Goal: Task Accomplishment & Management: Use online tool/utility

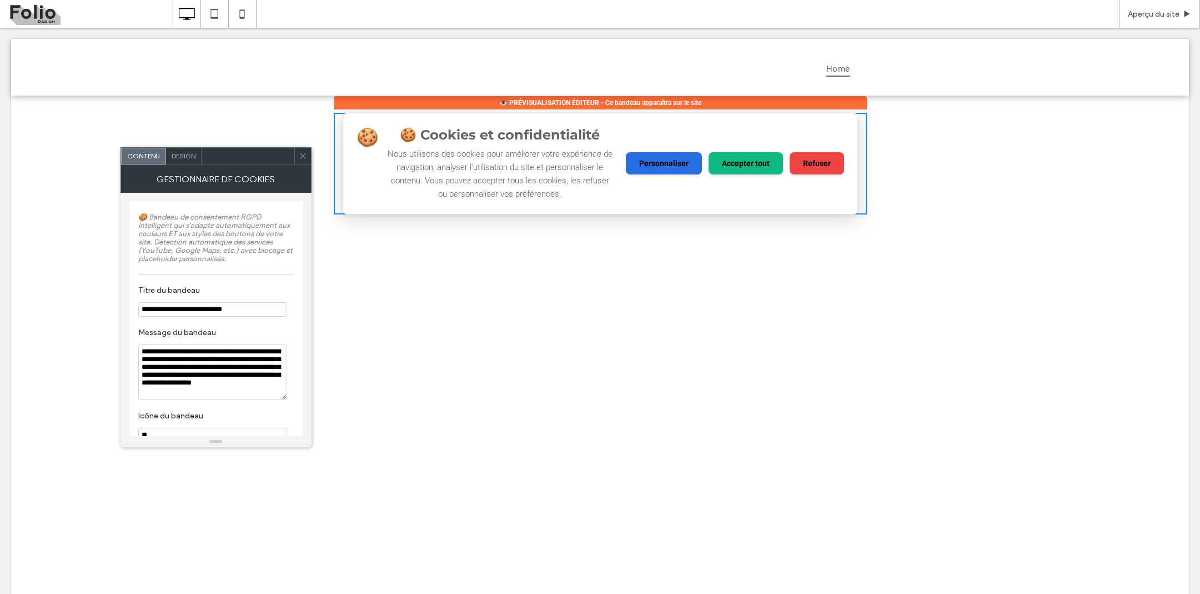
click at [301, 155] on icon at bounding box center [303, 156] width 8 height 8
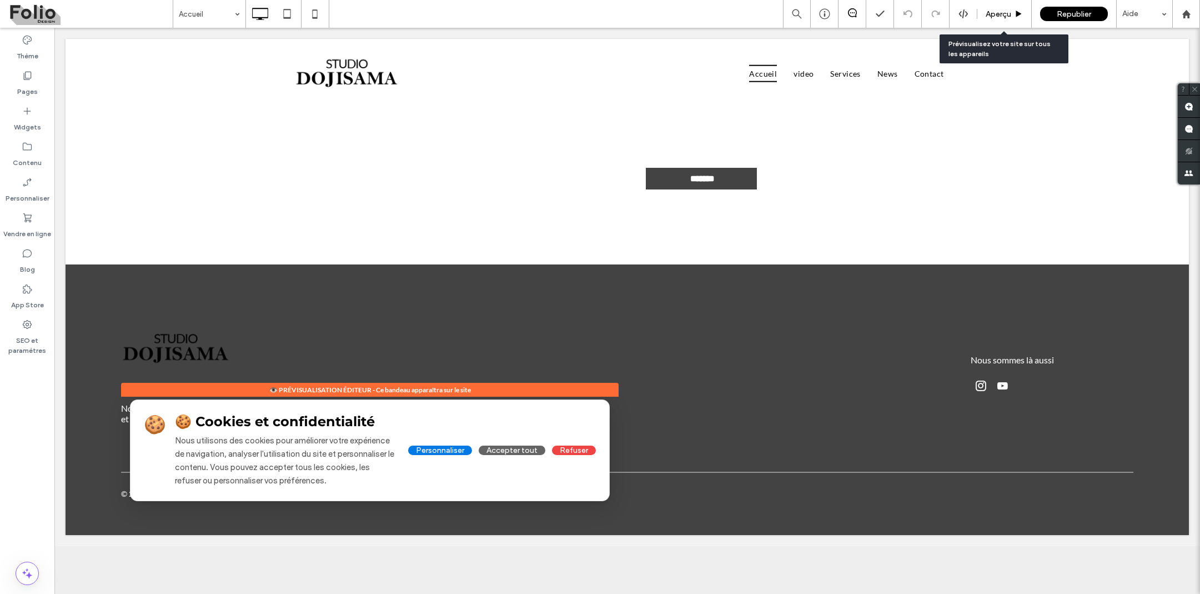
click at [1001, 11] on span "Aperçu" at bounding box center [998, 13] width 26 height 9
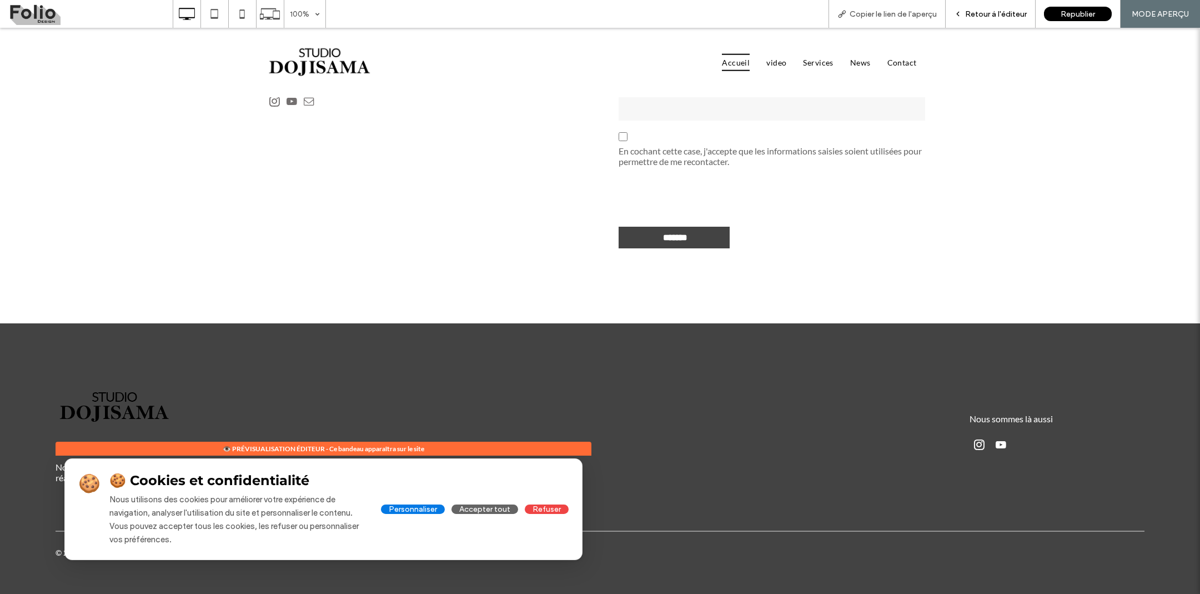
scroll to position [3254, 0]
click at [993, 11] on span "Retour à l'éditeur" at bounding box center [996, 13] width 62 height 9
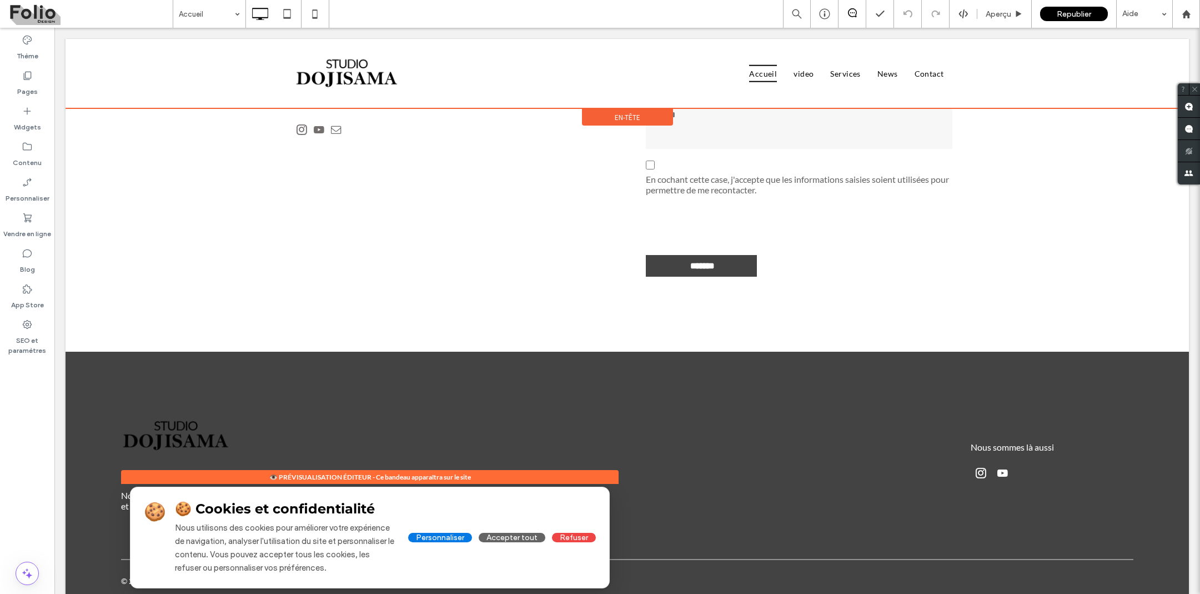
scroll to position [3235, 0]
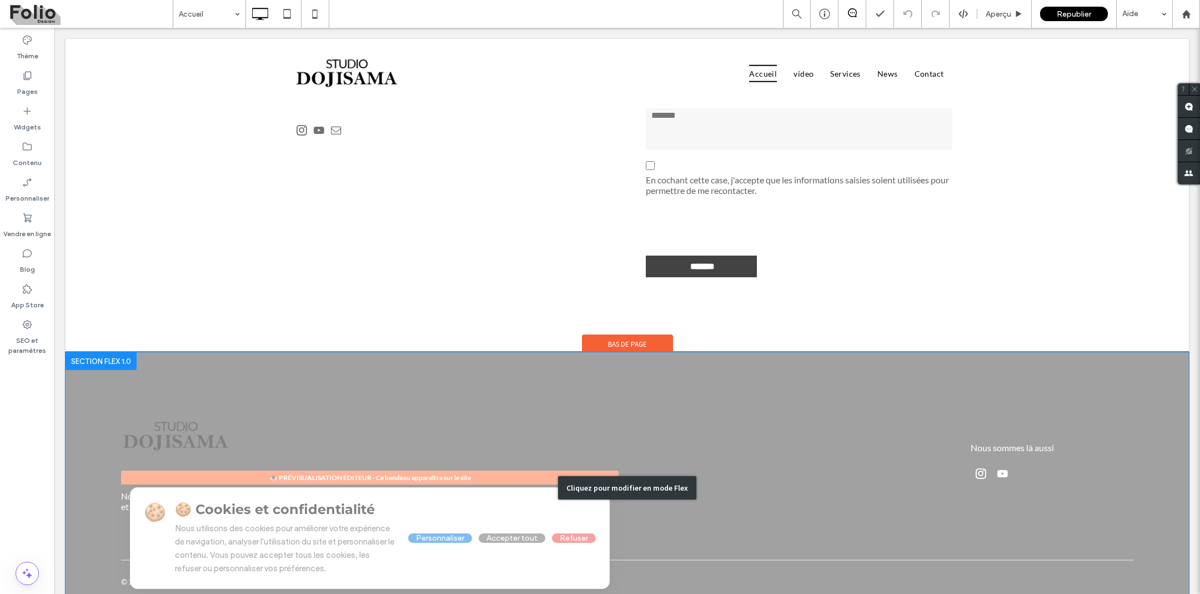
click at [505, 492] on div "Cliquez pour modifier en mode Flex" at bounding box center [627, 487] width 1123 height 270
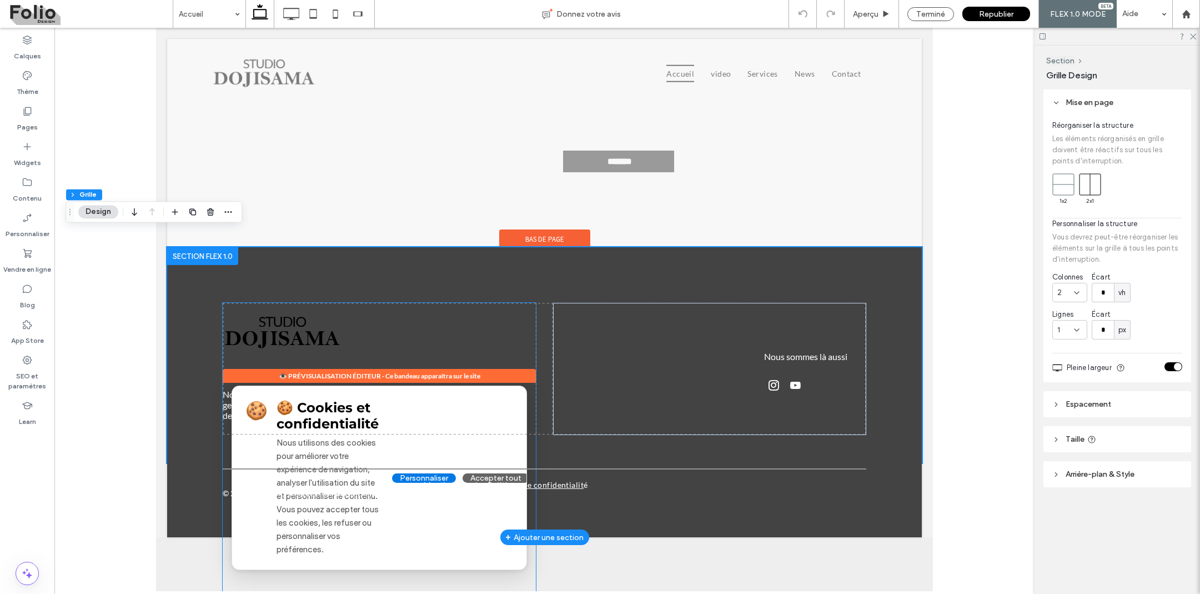
scroll to position [3501, 0]
click at [495, 389] on div "🍪 🍪 Cookies et confidentialité Nous utilisons des cookies pour améliorer votre …" at bounding box center [379, 477] width 294 height 183
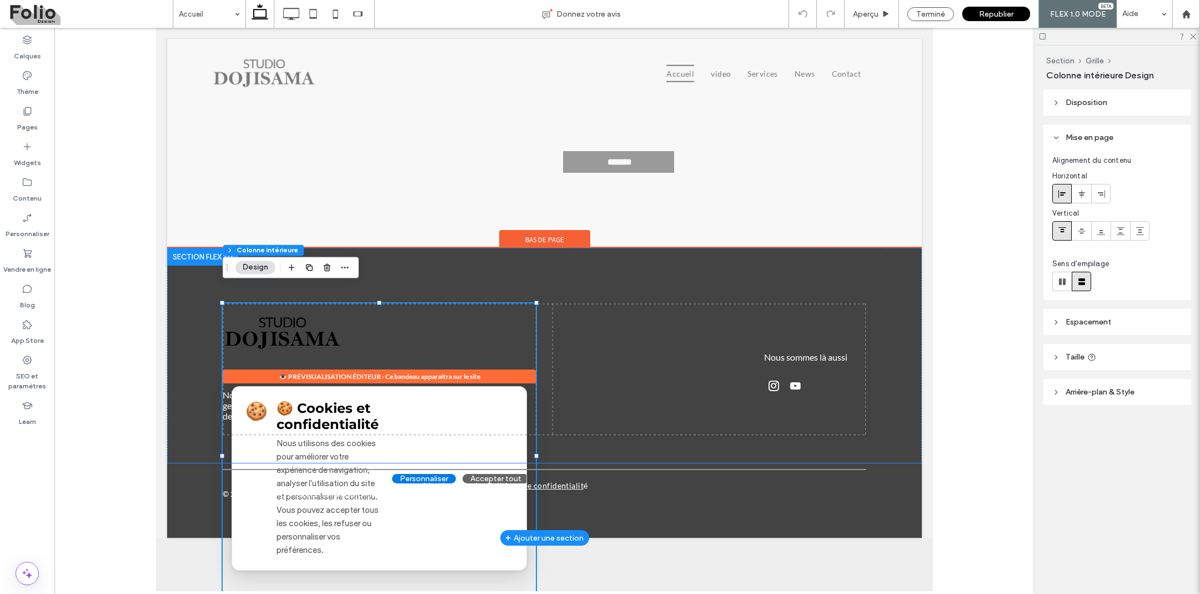
click at [495, 389] on div "🍪 🍪 Cookies et confidentialité Nous utilisons des cookies pour améliorer votre …" at bounding box center [379, 477] width 294 height 183
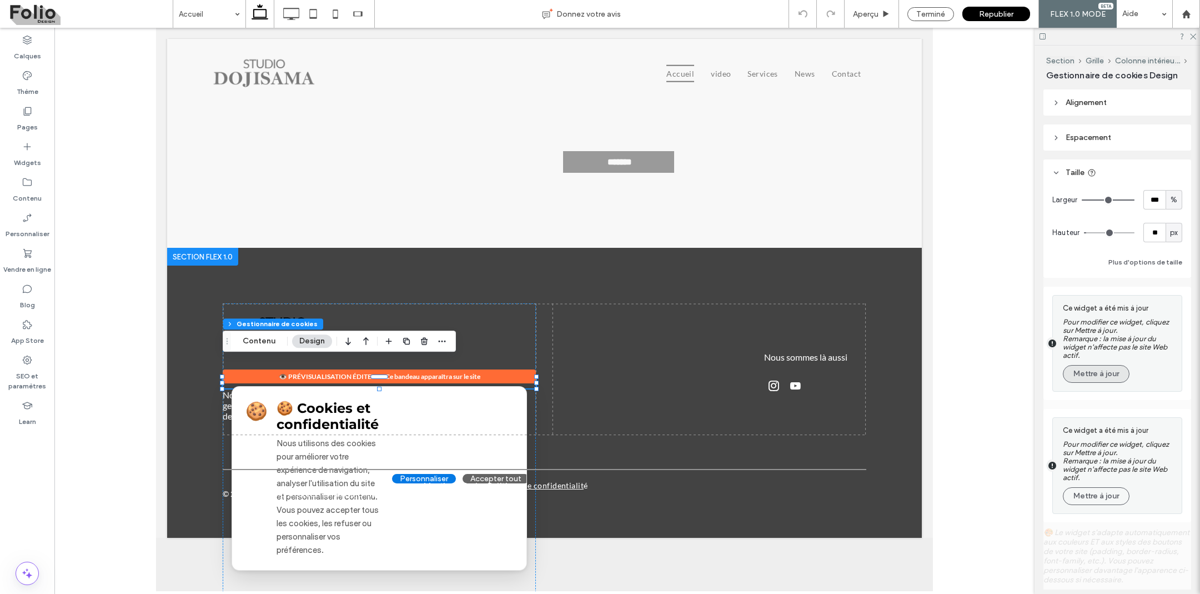
click at [1090, 376] on button "Mettre à jour" at bounding box center [1096, 374] width 67 height 18
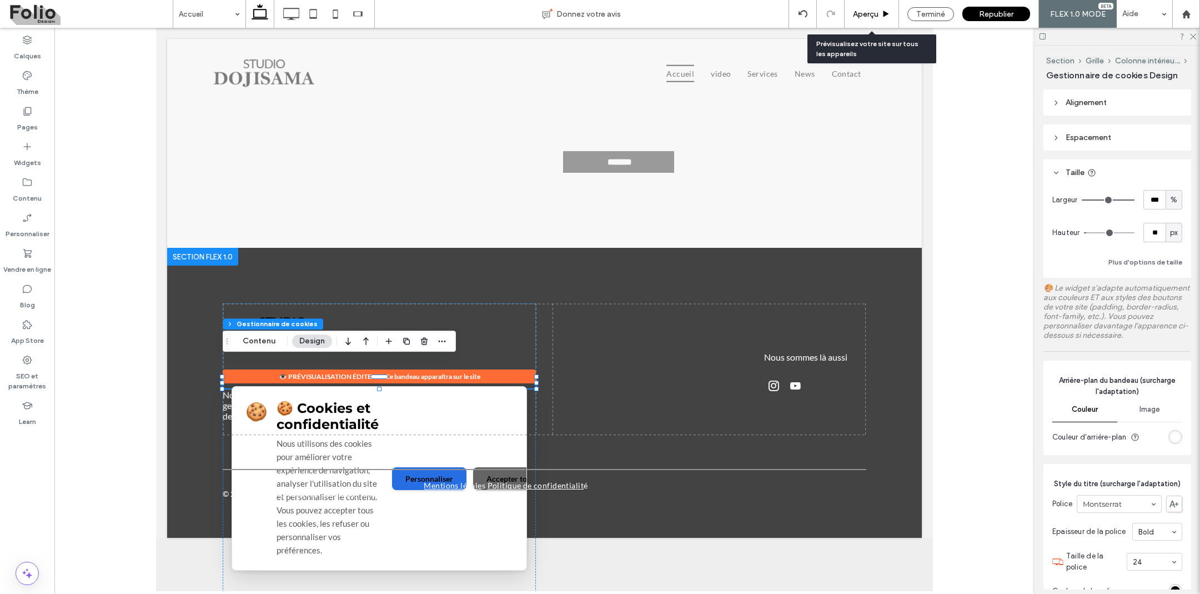
click at [850, 12] on div "Aperçu" at bounding box center [871, 13] width 54 height 9
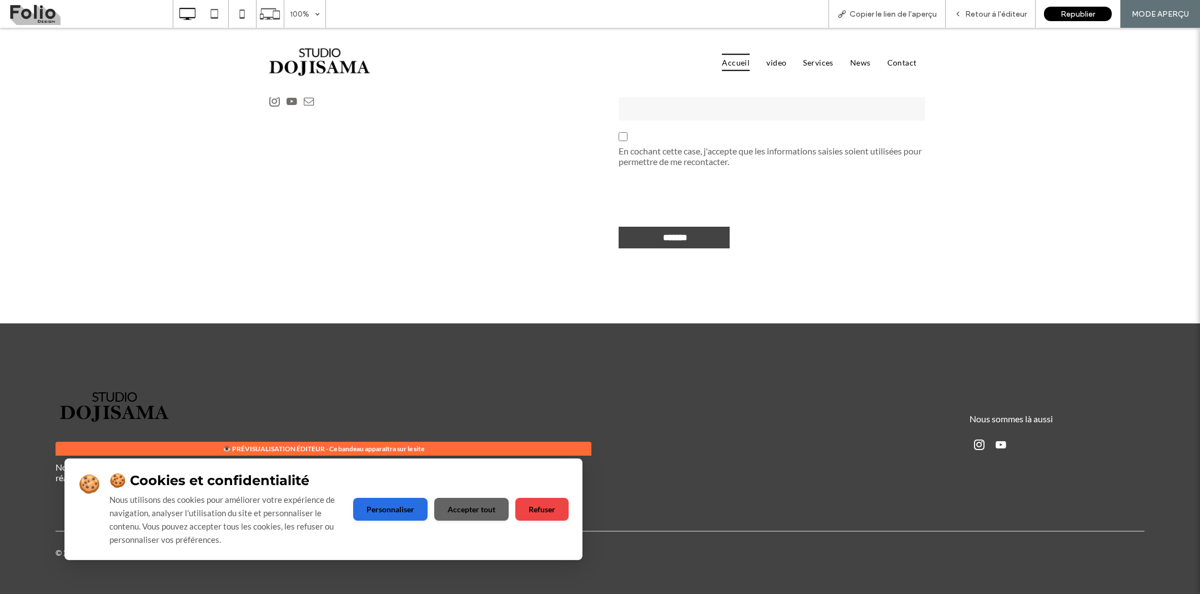
scroll to position [3254, 0]
click at [983, 21] on div "Retour à l'éditeur" at bounding box center [991, 14] width 90 height 28
click at [984, 14] on span "Retour à l'éditeur" at bounding box center [996, 13] width 62 height 9
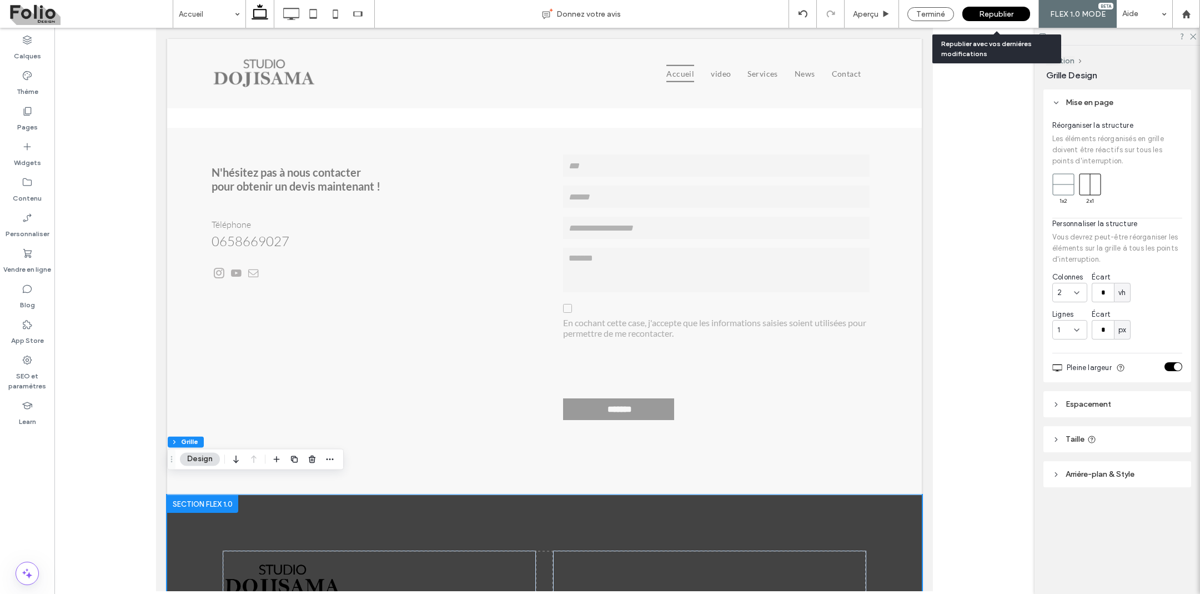
click at [1005, 13] on span "Republier" at bounding box center [996, 13] width 34 height 9
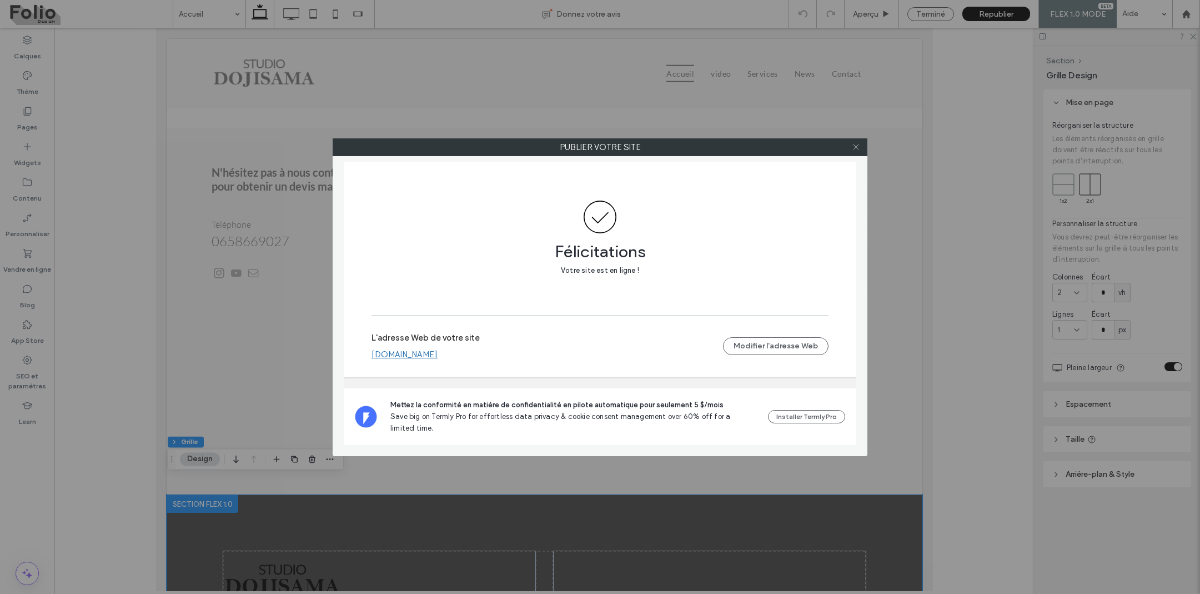
click at [857, 147] on icon at bounding box center [856, 147] width 8 height 8
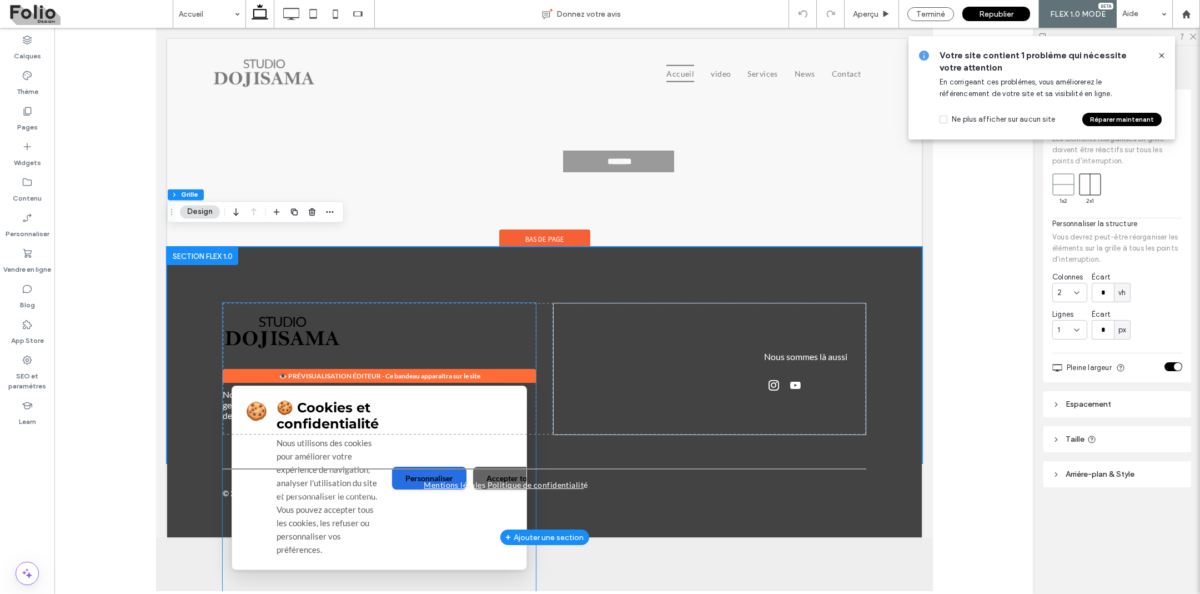
scroll to position [3501, 0]
click at [423, 386] on div "🍪 🍪 Cookies et confidentialité Nous utilisons des cookies pour améliorer votre …" at bounding box center [379, 477] width 294 height 183
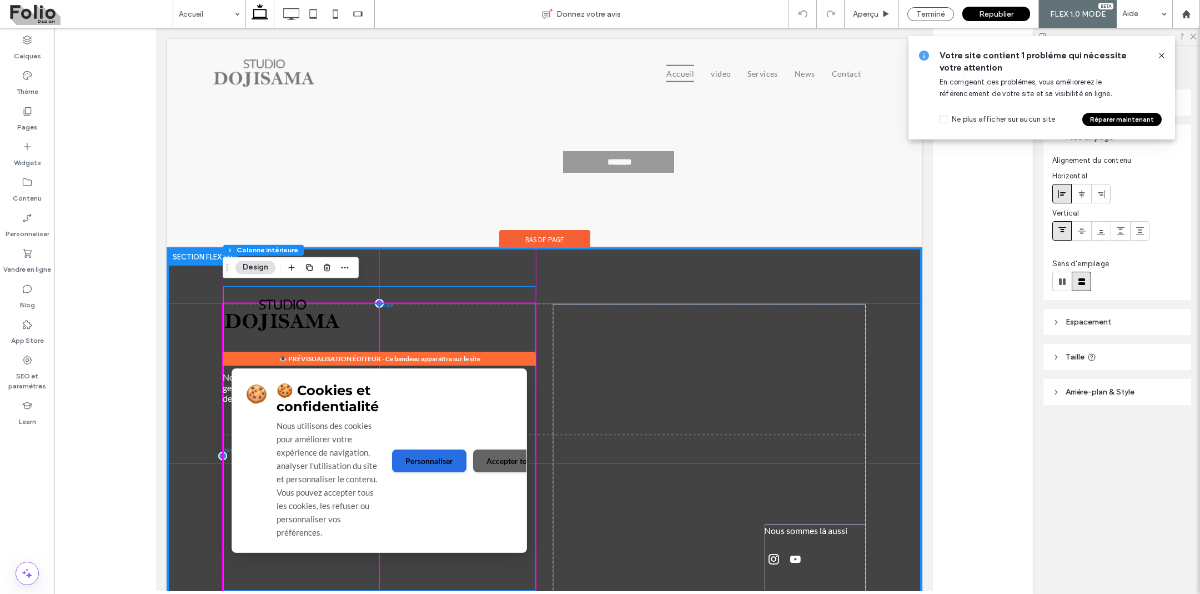
type input "**"
type input "***"
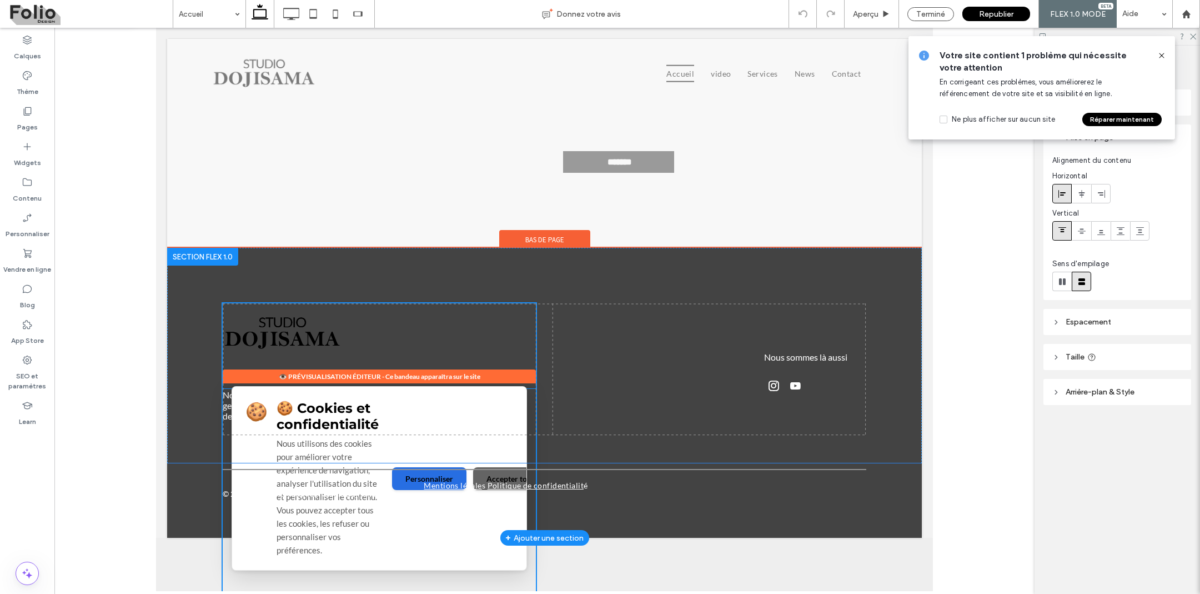
type input "**"
click at [423, 386] on div "🍪 🍪 Cookies et confidentialité Nous utilisons des cookies pour améliorer votre …" at bounding box center [379, 477] width 294 height 183
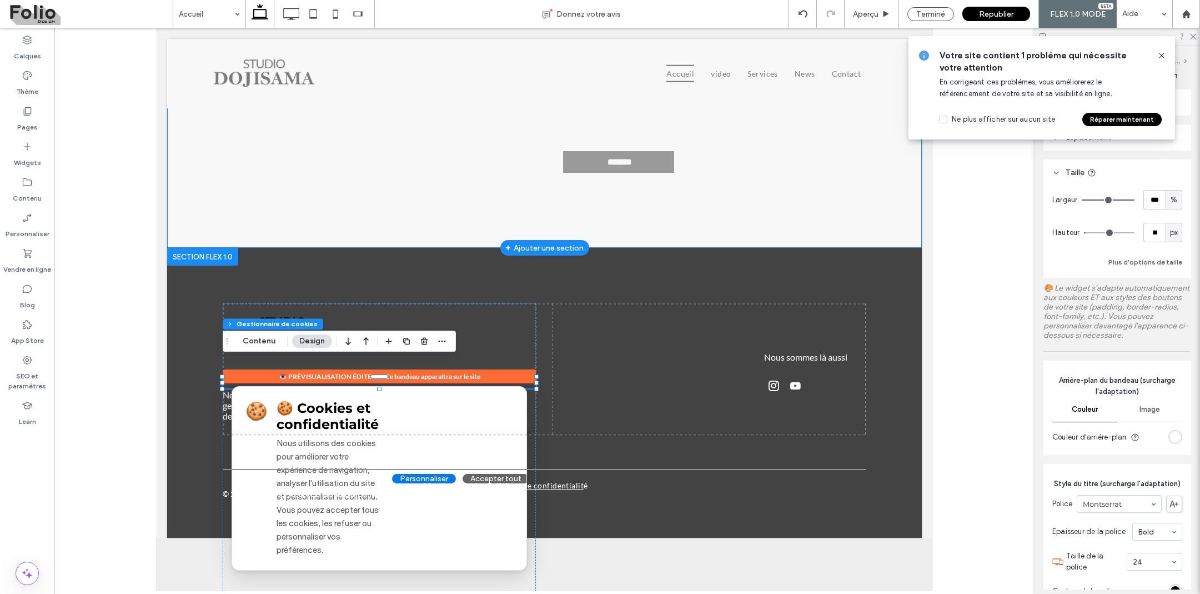
click at [555, 242] on div "+ Ajouter une section" at bounding box center [544, 248] width 78 height 12
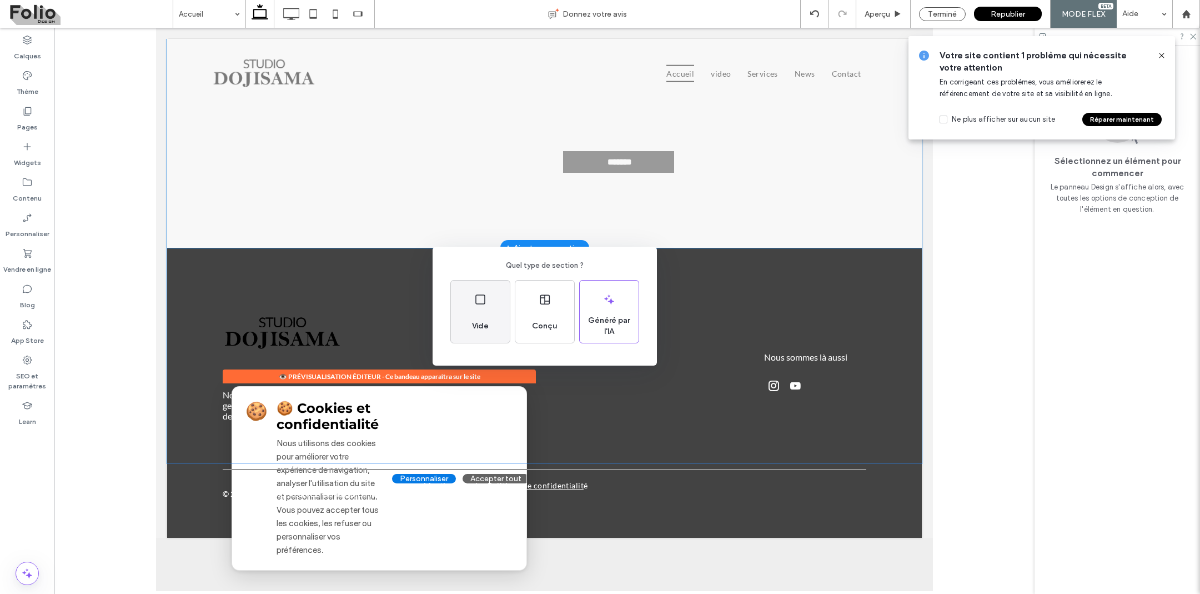
click at [464, 313] on div "Vide" at bounding box center [480, 311] width 59 height 62
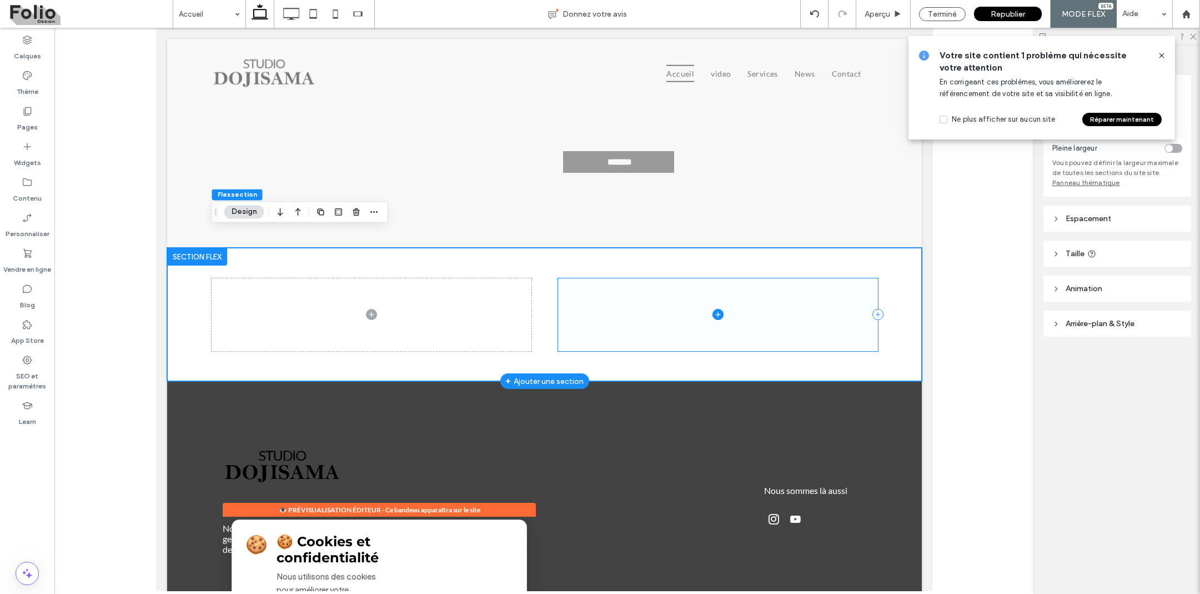
click at [738, 300] on span at bounding box center [718, 314] width 320 height 73
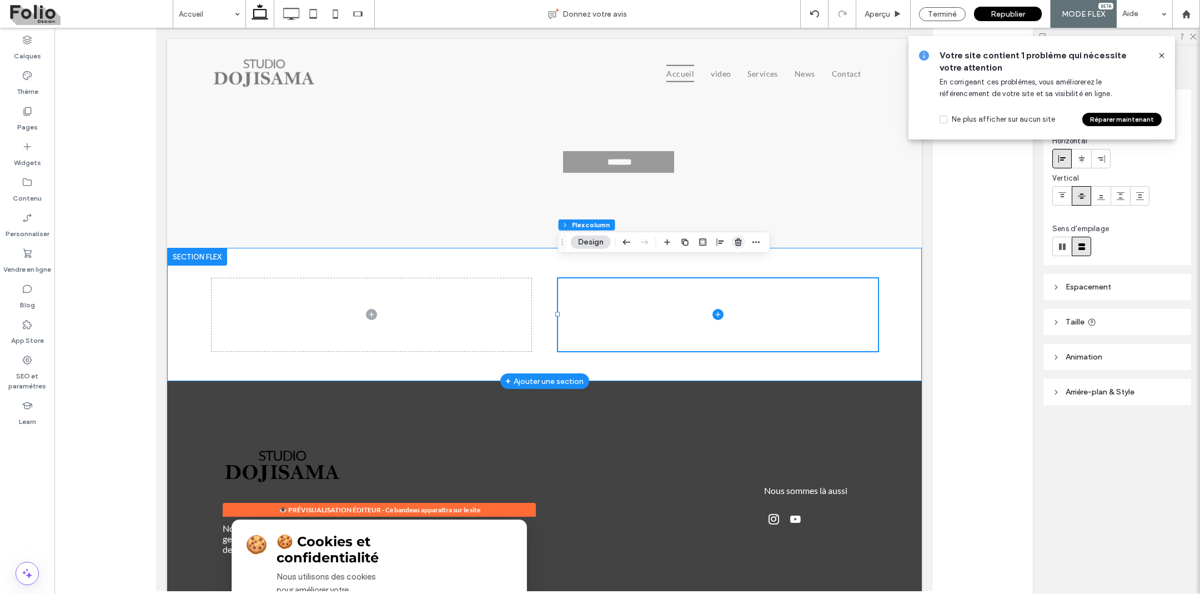
click at [737, 240] on use "button" at bounding box center [738, 241] width 7 height 7
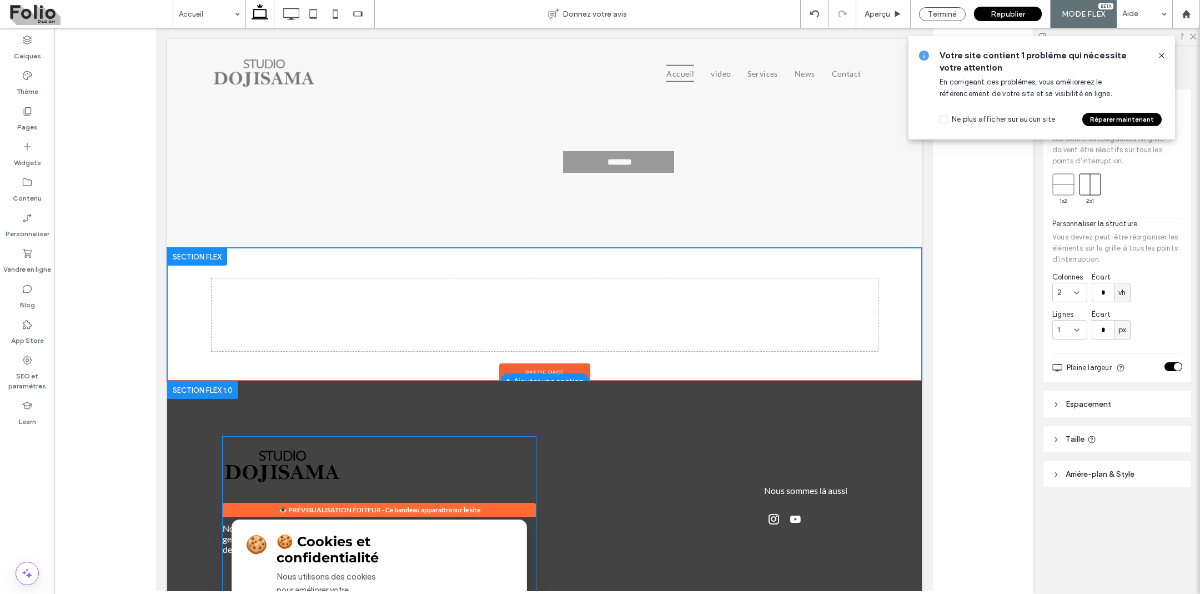
scroll to position [3563, 0]
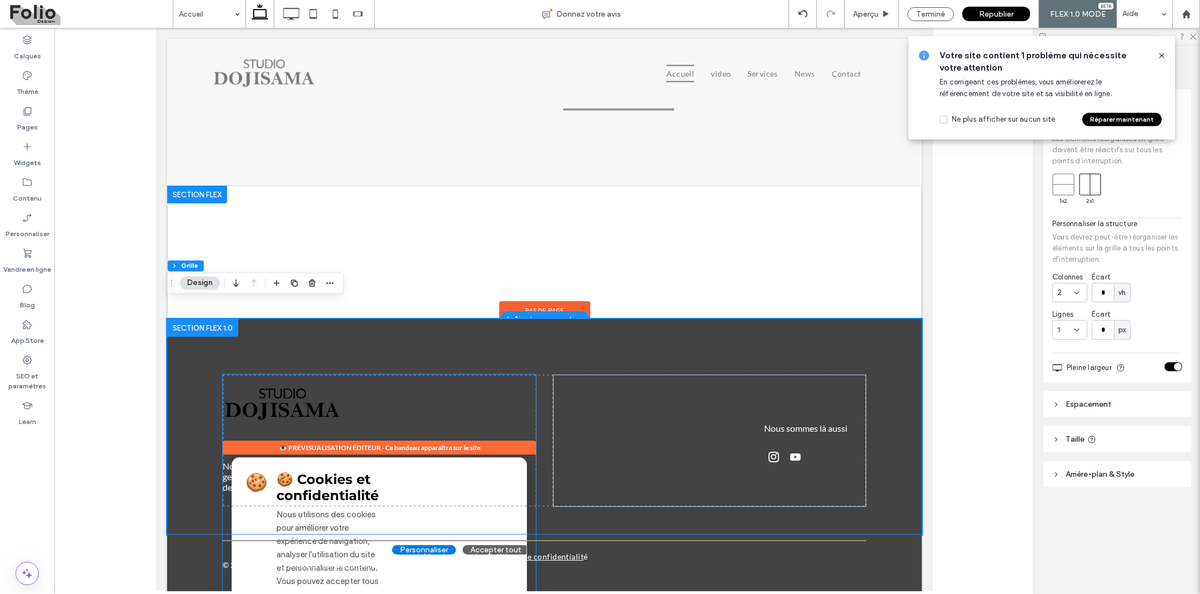
click at [404, 457] on div "🍪 🍪 Cookies et confidentialité Nous utilisons des cookies pour améliorer votre …" at bounding box center [379, 549] width 313 height 184
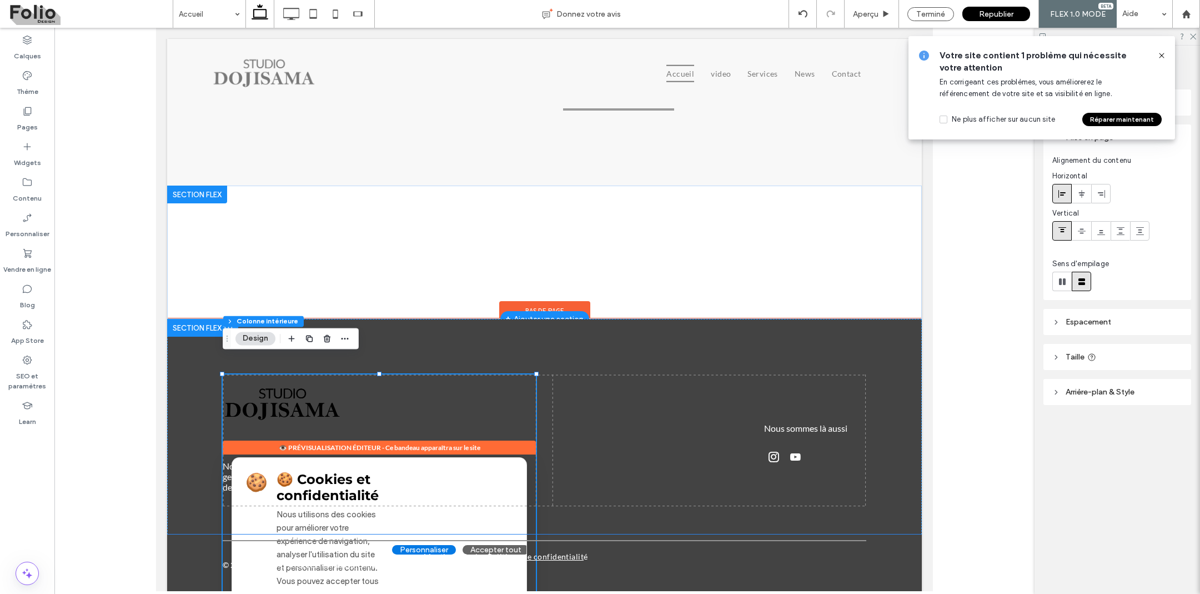
click at [405, 457] on div "🍪 🍪 Cookies et confidentialité Nous utilisons des cookies pour améliorer votre …" at bounding box center [379, 549] width 313 height 184
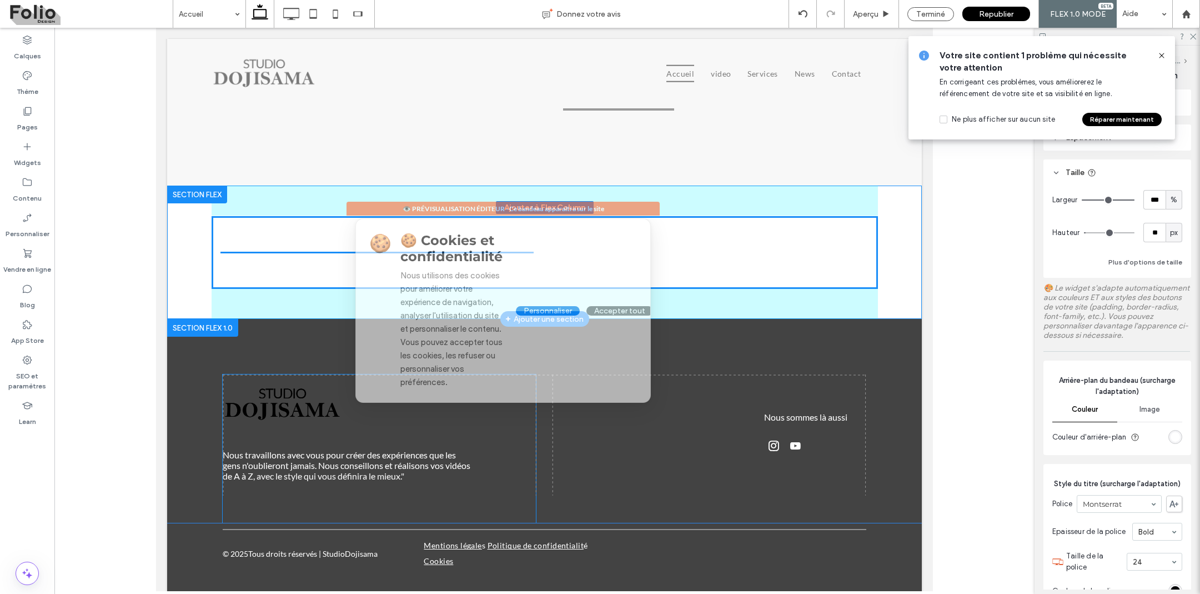
drag, startPoint x: 405, startPoint y: 434, endPoint x: 528, endPoint y: 213, distance: 252.5
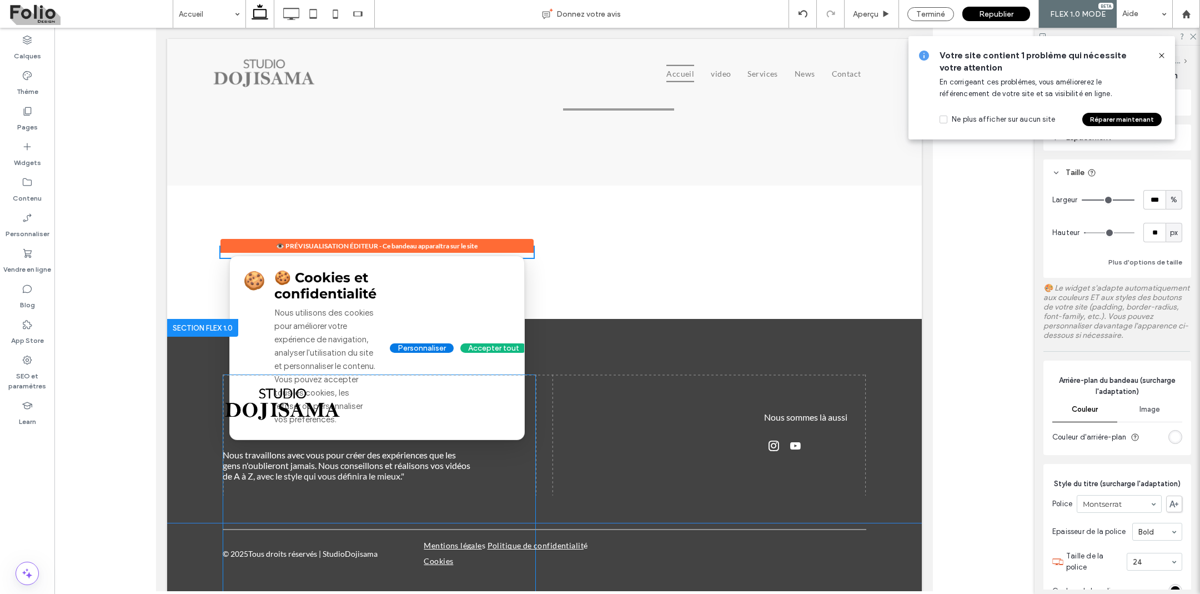
type input "**"
type input "****"
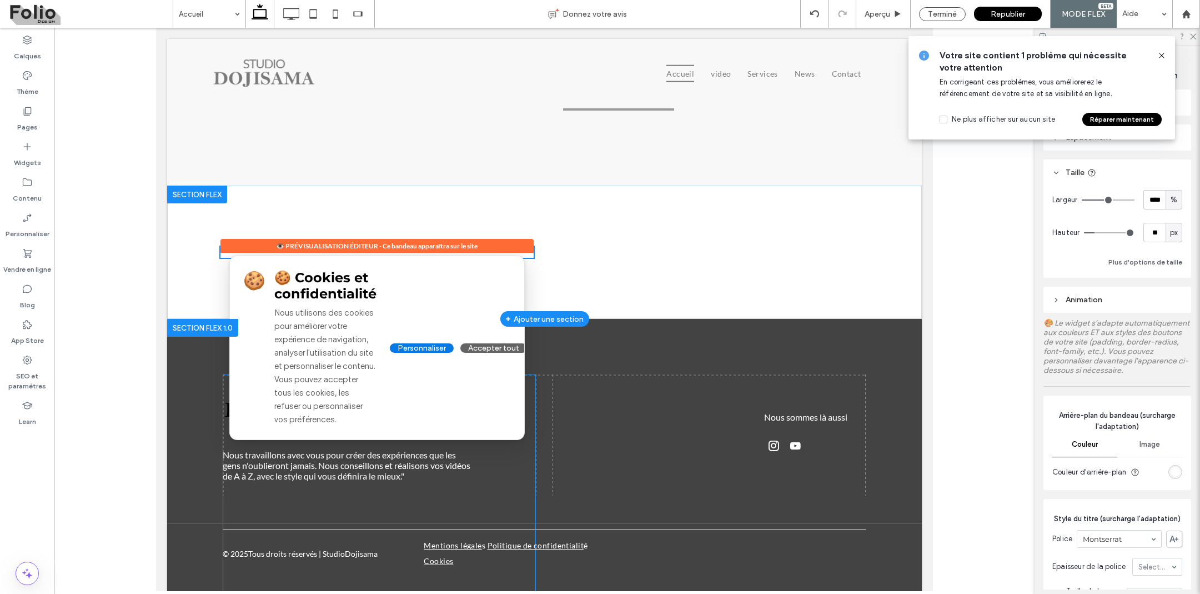
type input "**"
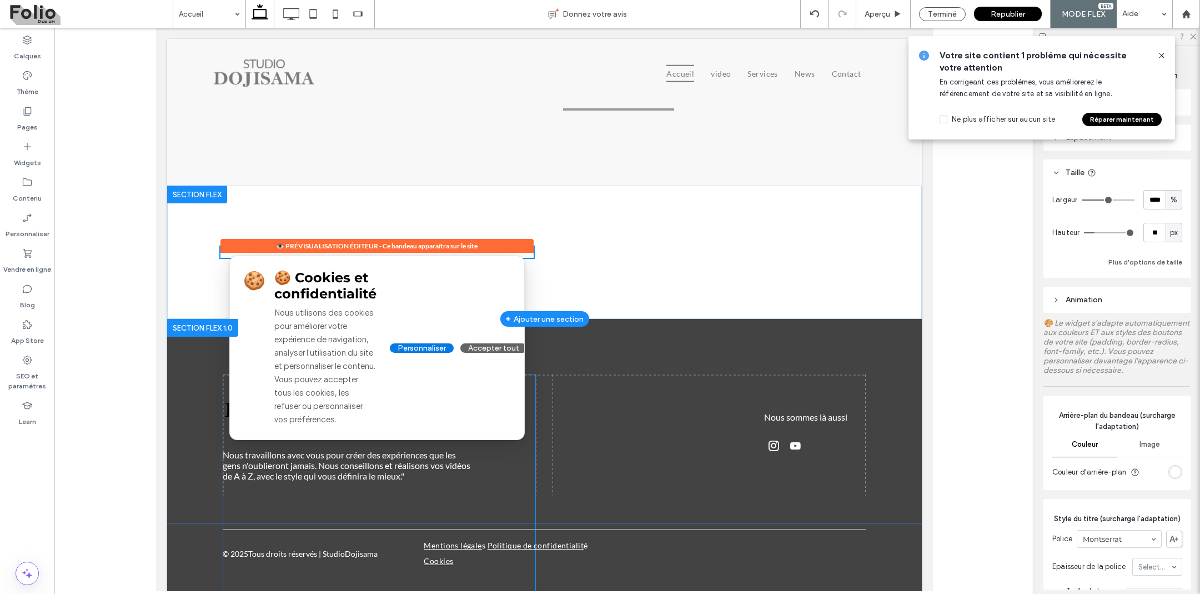
type input "**"
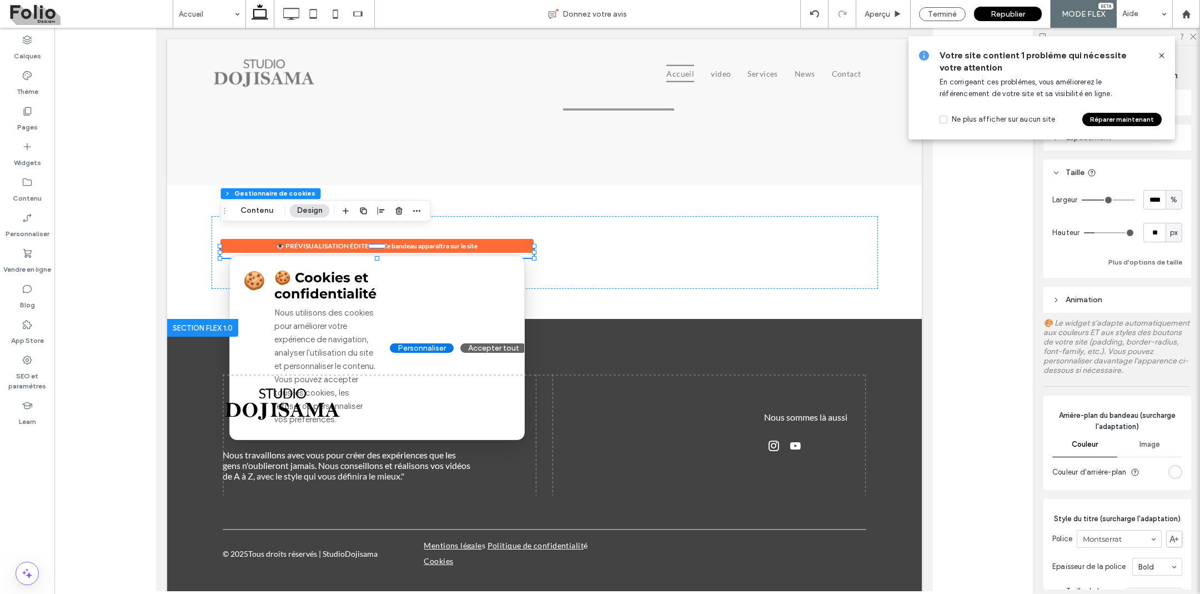
type input "**"
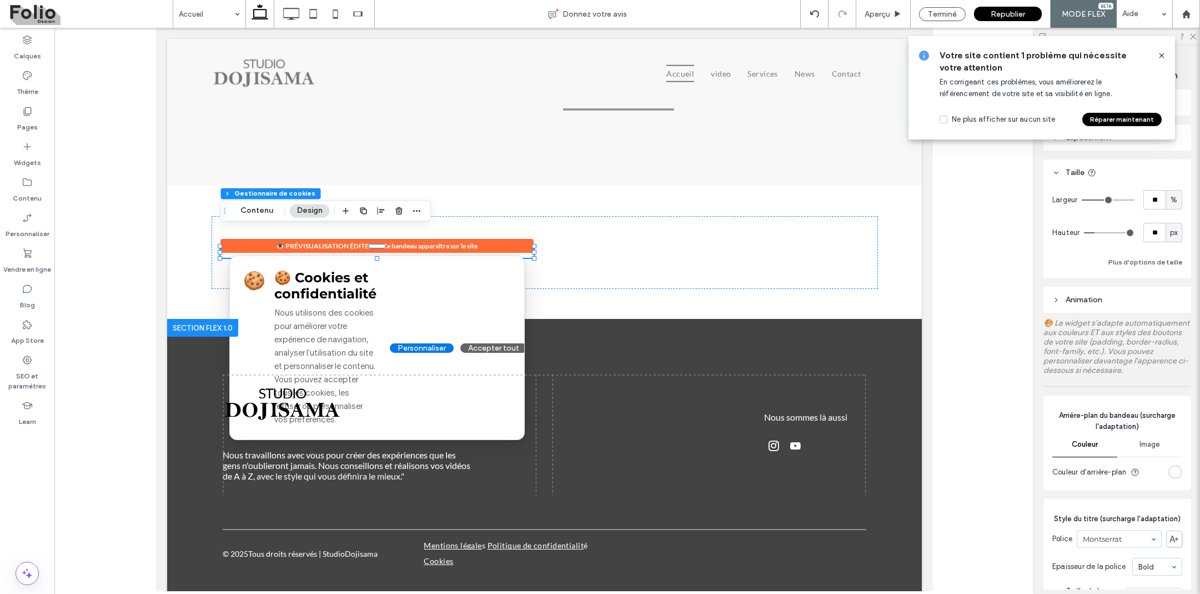
type input "**"
type input "***"
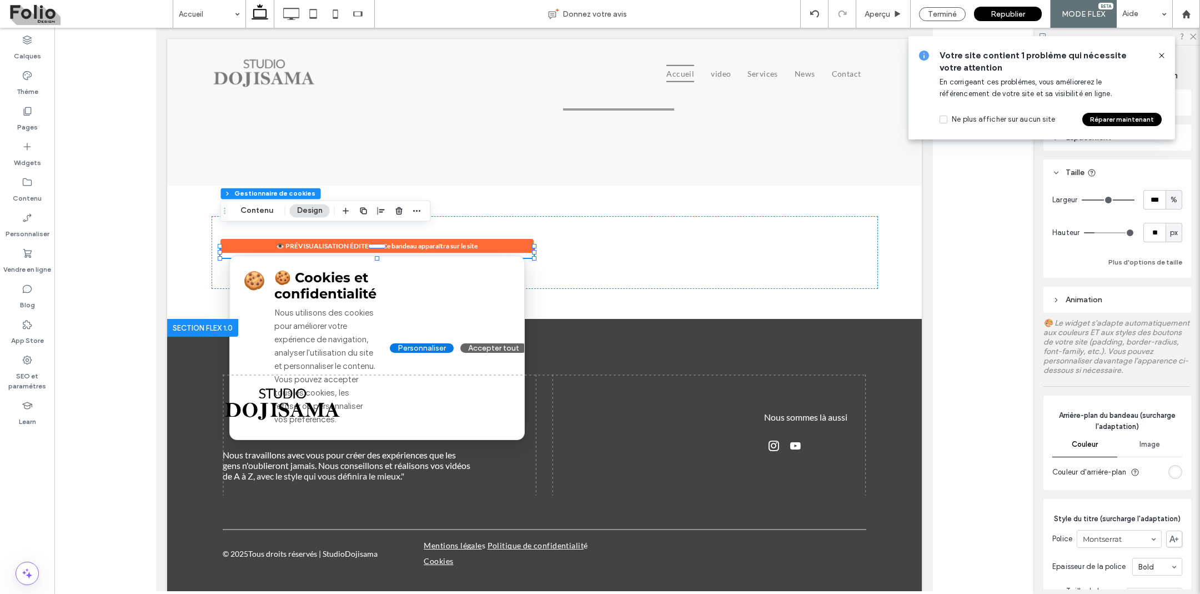
drag, startPoint x: 1105, startPoint y: 200, endPoint x: 1200, endPoint y: 210, distance: 96.0
type input "***"
click at [1199, 210] on html ".wqwq-1{fill:#231f20;} .cls-1q, .cls-2q { fill-rule: evenodd; } .cls-2q { fill:…" at bounding box center [600, 297] width 1200 height 594
type input "**"
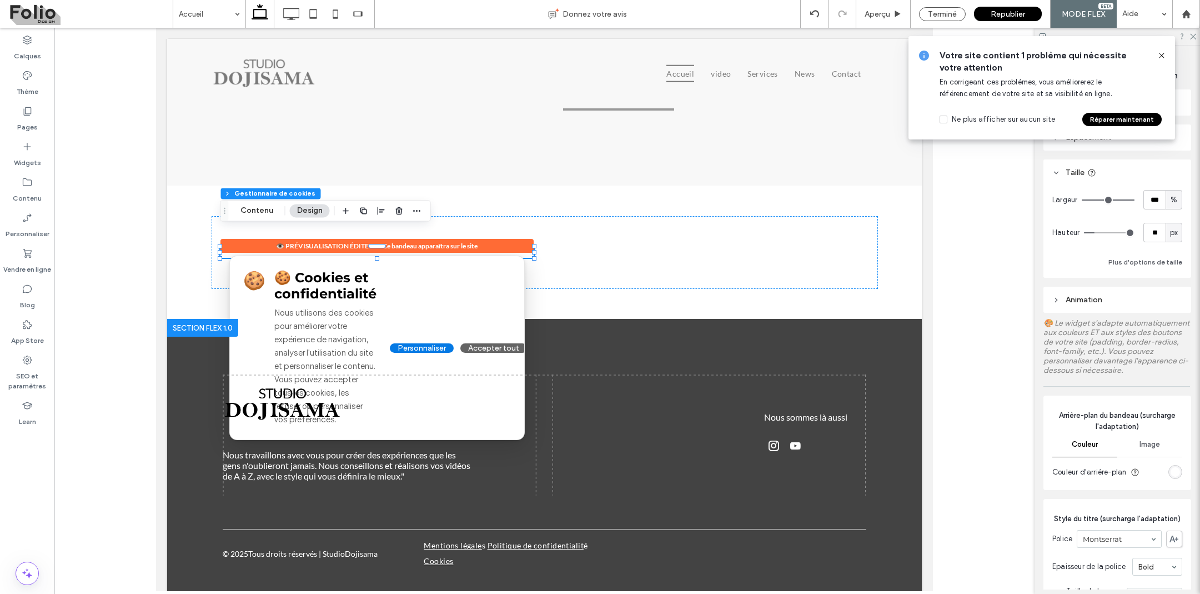
type input "**"
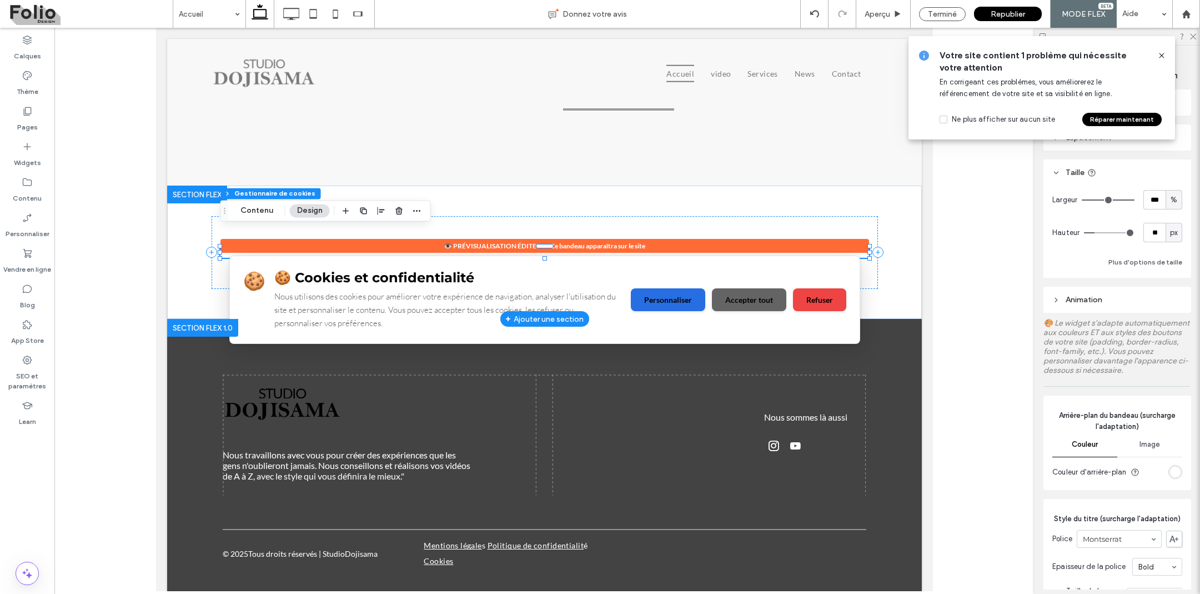
click at [776, 269] on div "🍪 🍪 Cookies et confidentialité Nous utilisons des cookies pour améliorer votre …" at bounding box center [545, 299] width 630 height 87
click at [1163, 54] on use at bounding box center [1161, 55] width 5 height 5
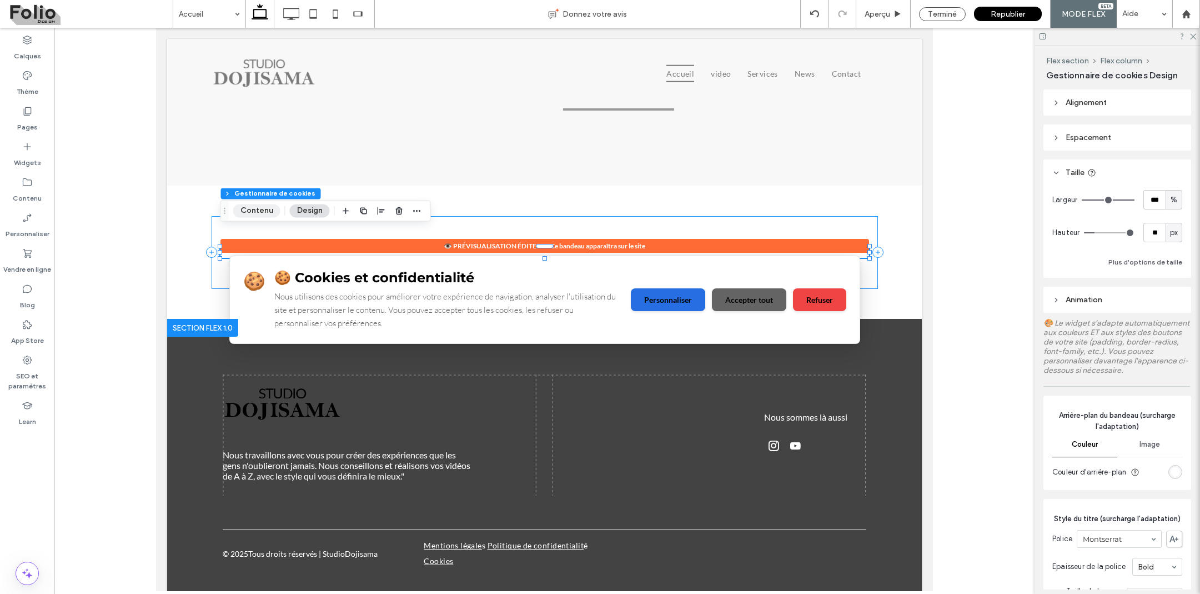
click at [258, 210] on button "Contenu" at bounding box center [256, 210] width 47 height 13
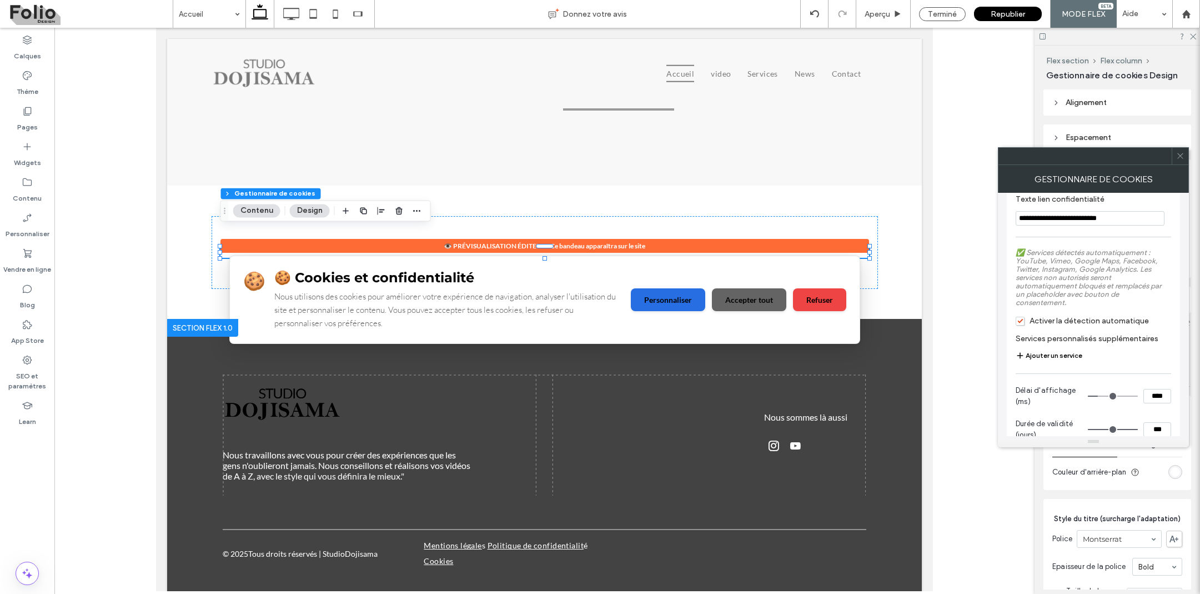
scroll to position [1024, 0]
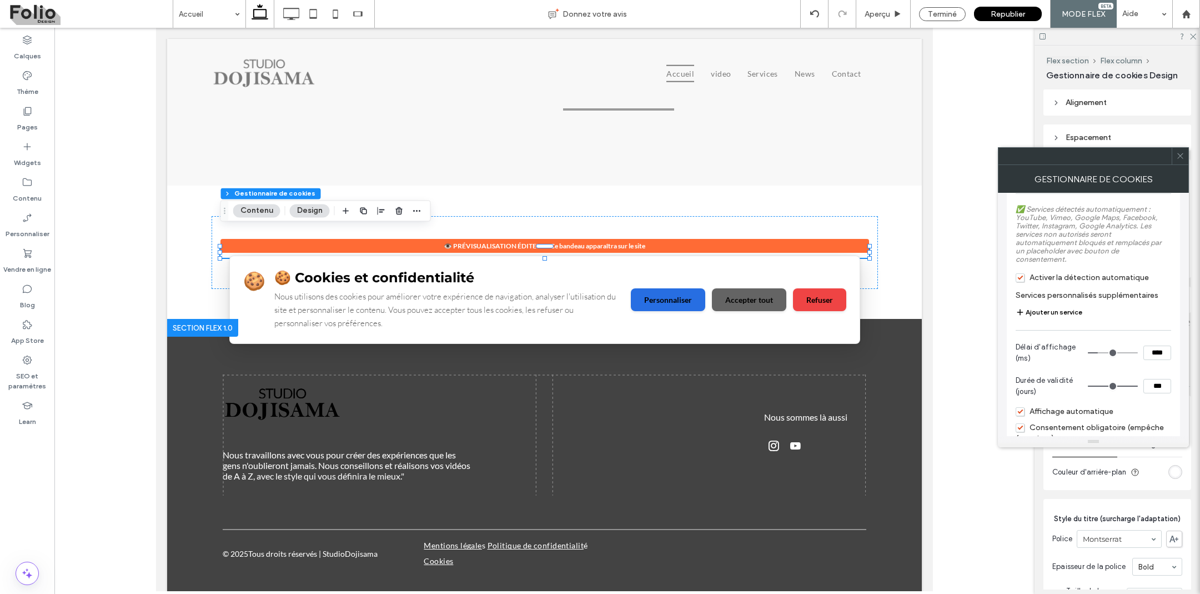
click at [1025, 282] on span "Activer la détection automatique" at bounding box center [1081, 277] width 133 height 9
click at [1022, 282] on span "Activer la détection automatique" at bounding box center [1081, 277] width 133 height 9
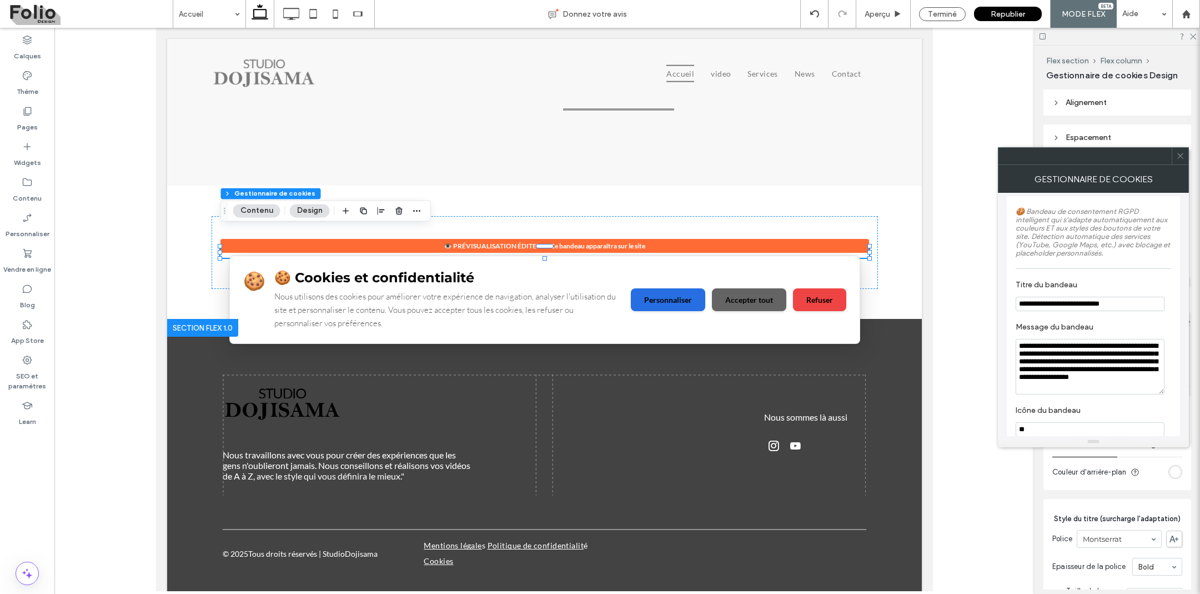
scroll to position [0, 0]
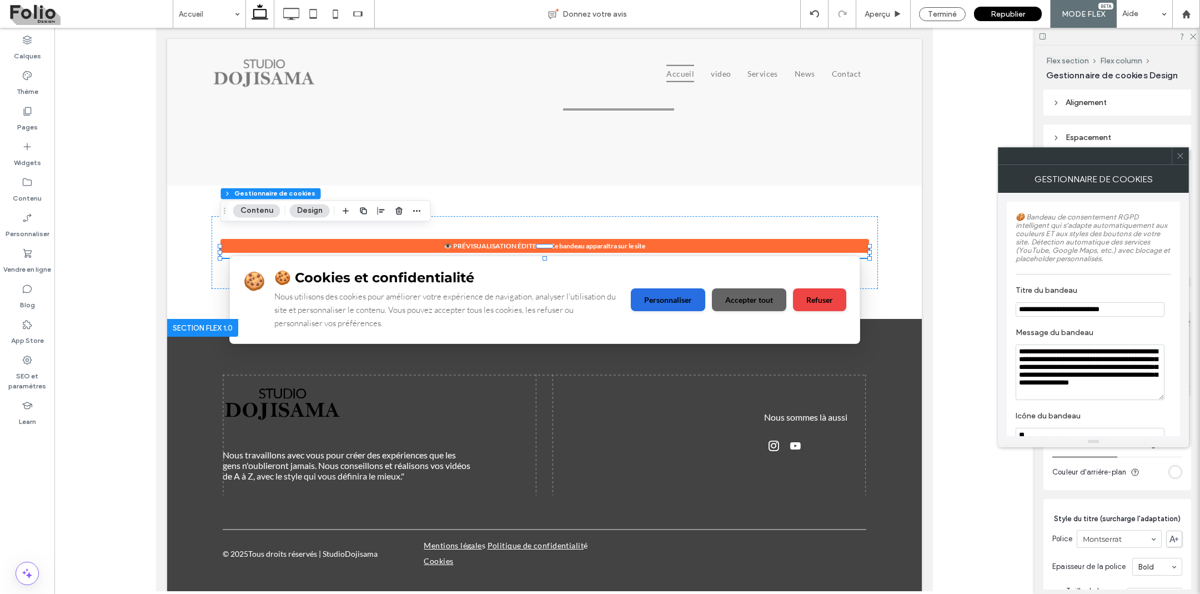
click at [1178, 155] on icon at bounding box center [1180, 156] width 8 height 8
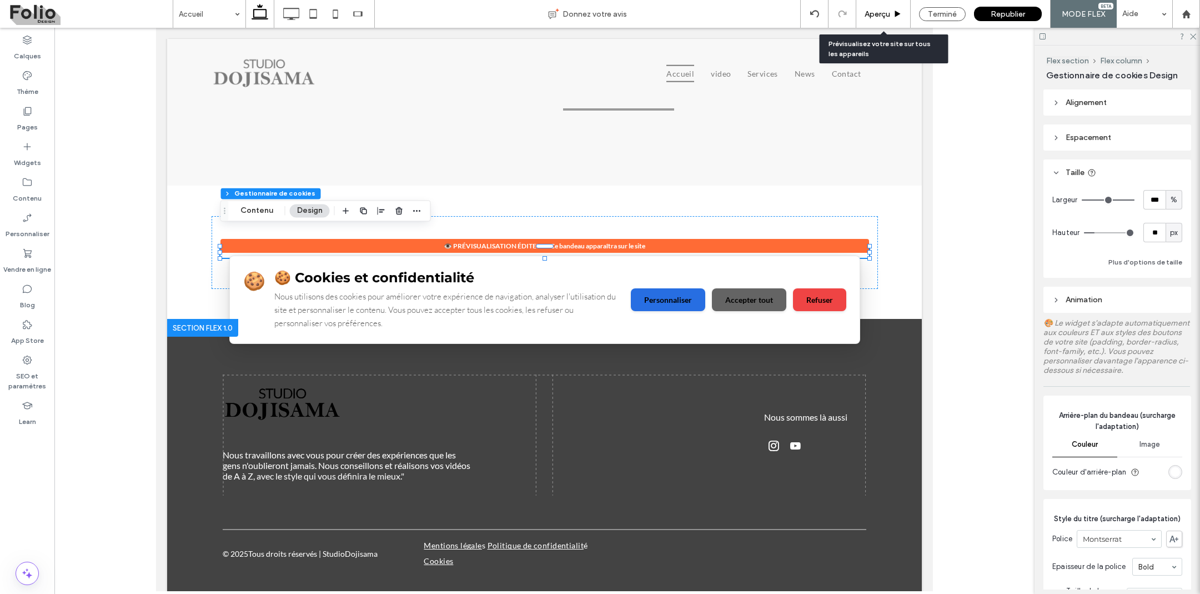
click at [871, 16] on span "Aperçu" at bounding box center [877, 13] width 26 height 9
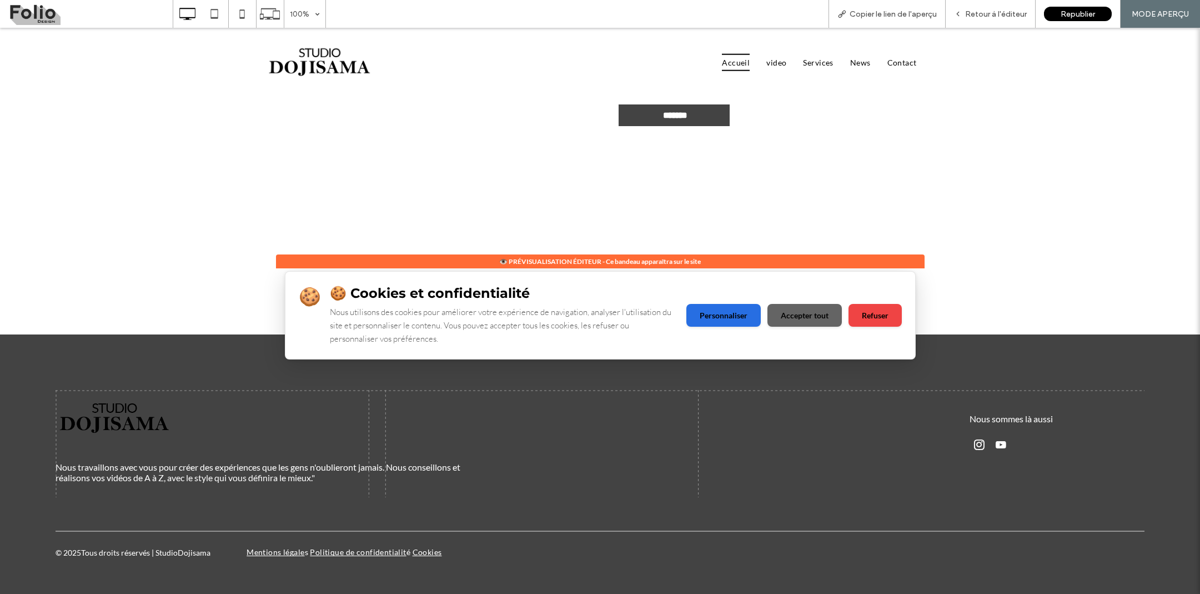
scroll to position [3376, 0]
click at [806, 314] on button "Accepter tout" at bounding box center [804, 314] width 74 height 23
click at [735, 311] on button "Personnaliser" at bounding box center [723, 314] width 74 height 23
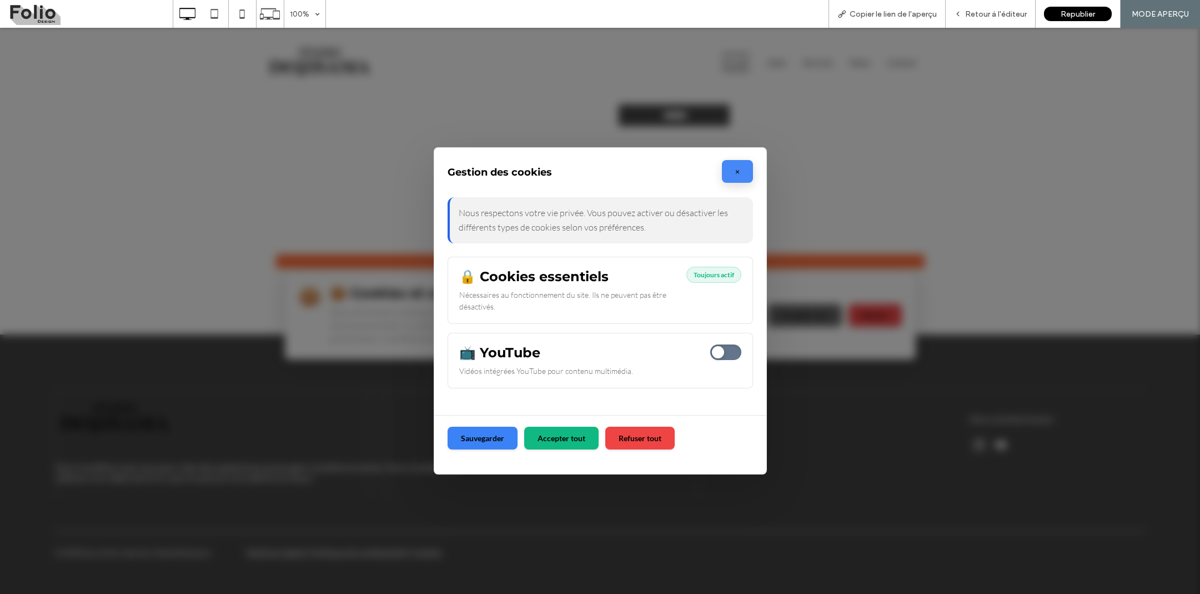
click at [742, 164] on button "×" at bounding box center [737, 171] width 31 height 23
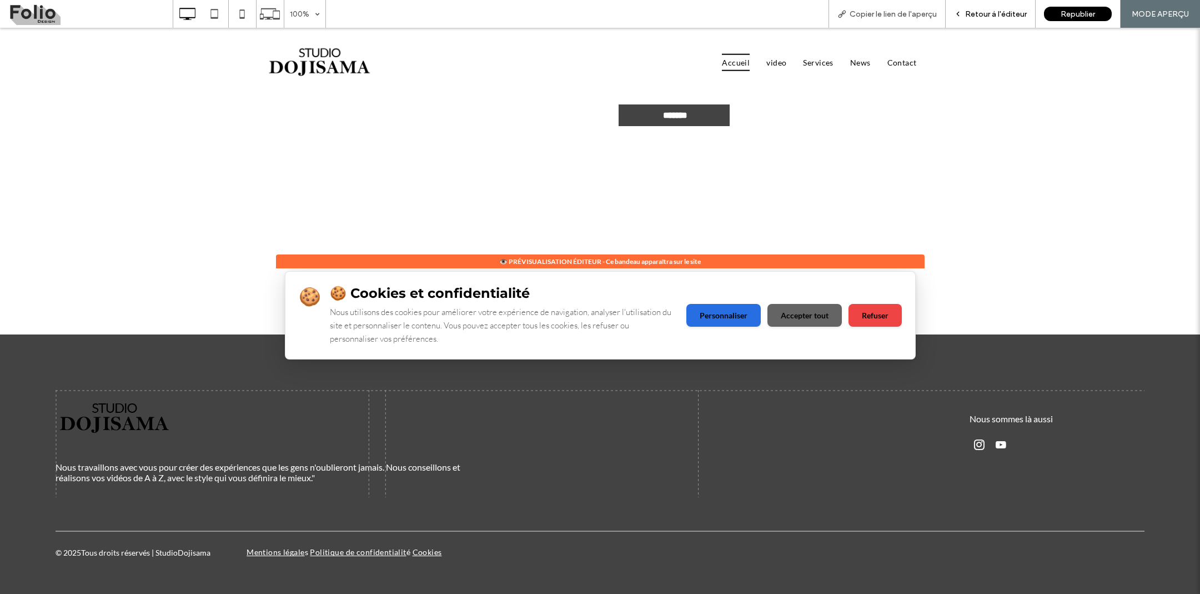
click at [1004, 0] on div "Retour à l'éditeur" at bounding box center [991, 14] width 90 height 28
click at [738, 324] on button "Personnaliser" at bounding box center [723, 314] width 74 height 23
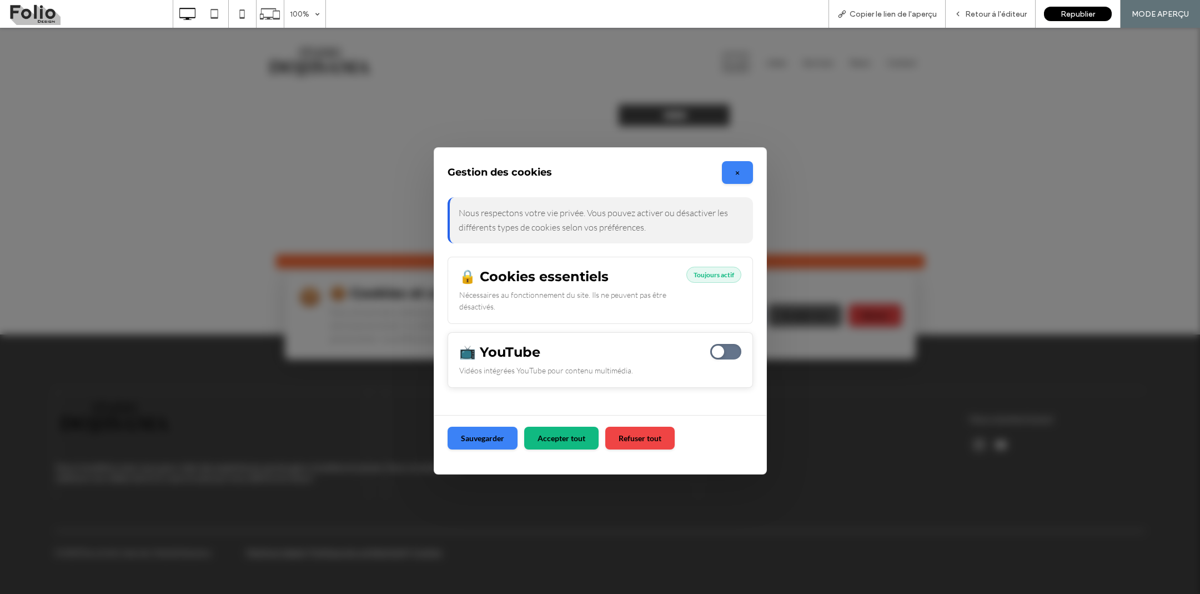
click at [722, 351] on span at bounding box center [725, 352] width 31 height 16
click at [473, 445] on button "Sauvegarder" at bounding box center [482, 436] width 70 height 23
click at [496, 435] on button "Sauvegarder" at bounding box center [482, 436] width 70 height 23
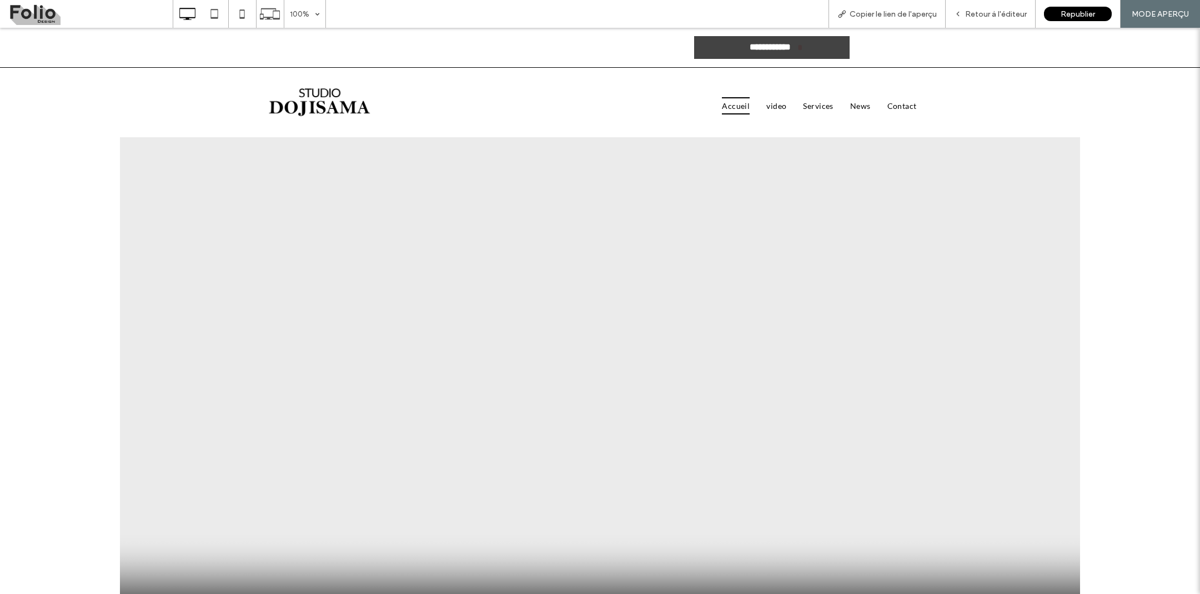
scroll to position [0, 0]
click at [997, 18] on span "Retour à l'éditeur" at bounding box center [996, 13] width 62 height 9
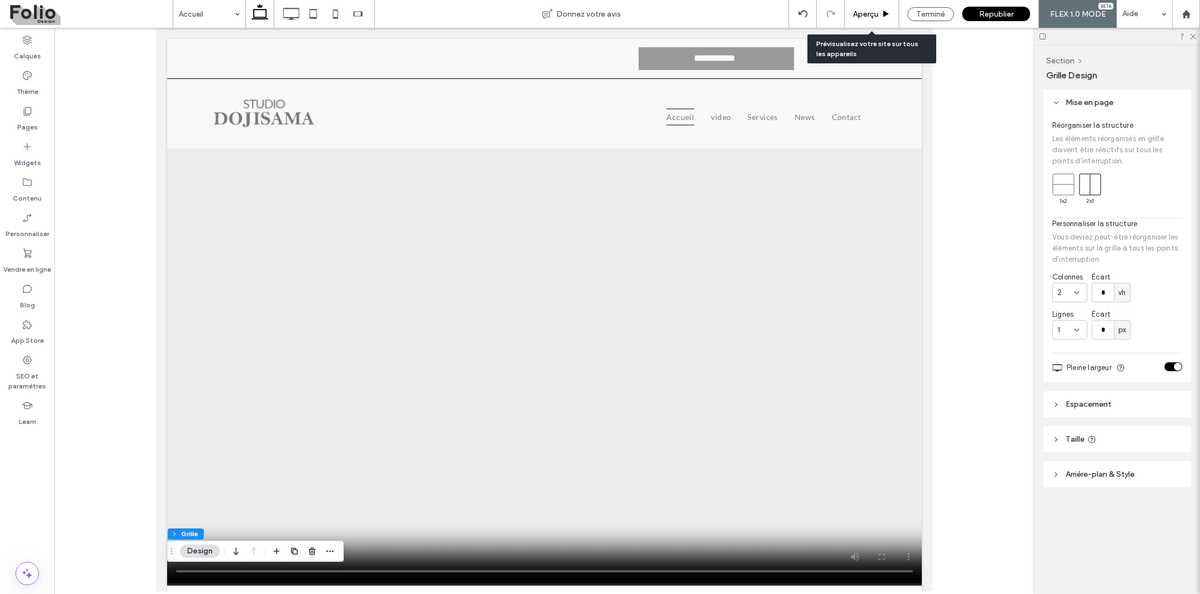
click at [869, 16] on span "Aperçu" at bounding box center [866, 13] width 26 height 9
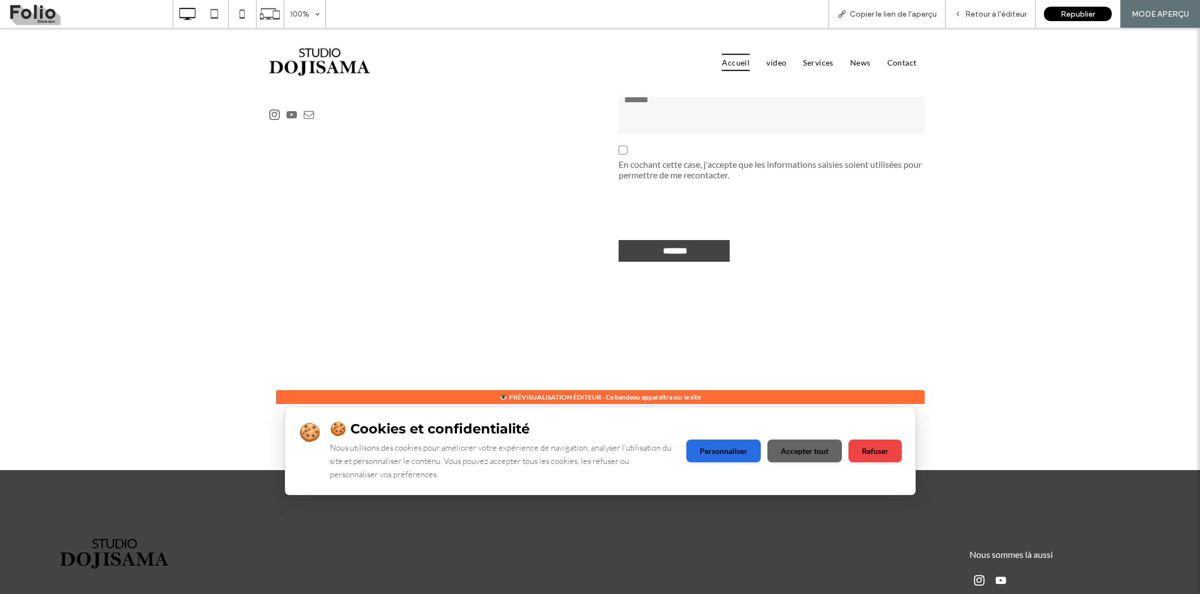
scroll to position [3241, 0]
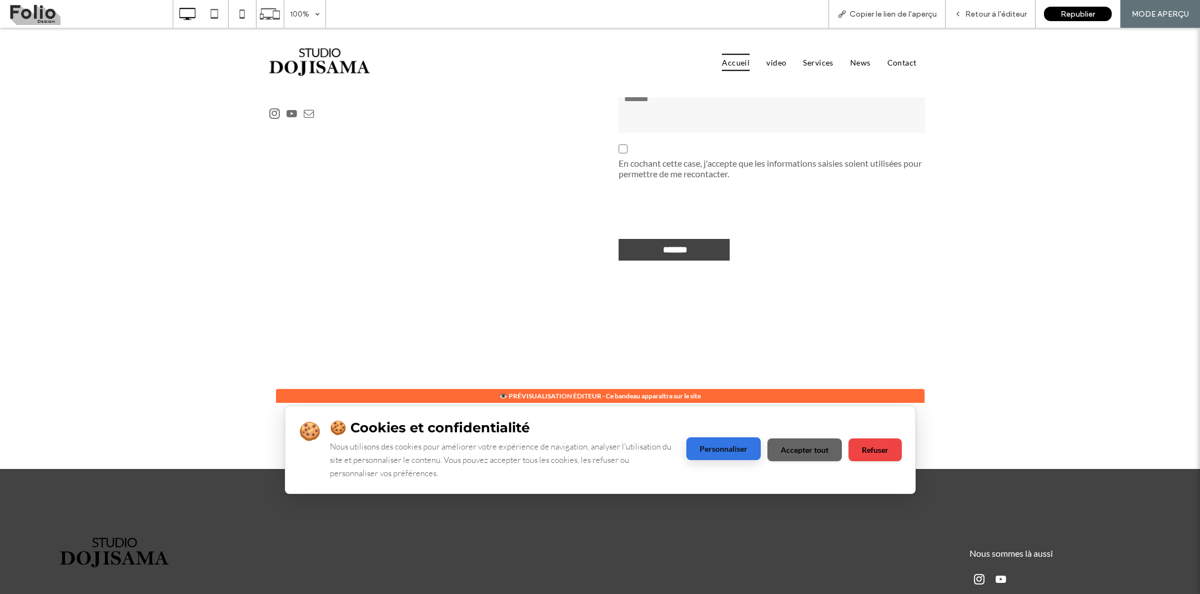
click at [725, 458] on button "Personnaliser" at bounding box center [723, 448] width 74 height 23
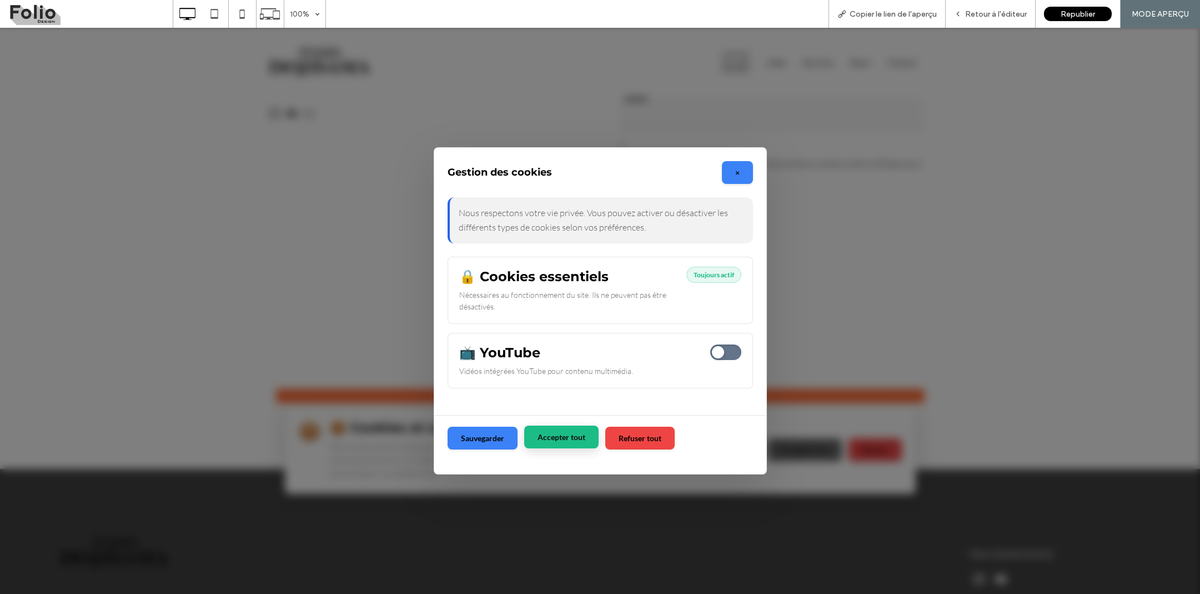
click at [576, 435] on button "Accepter tout" at bounding box center [561, 436] width 74 height 23
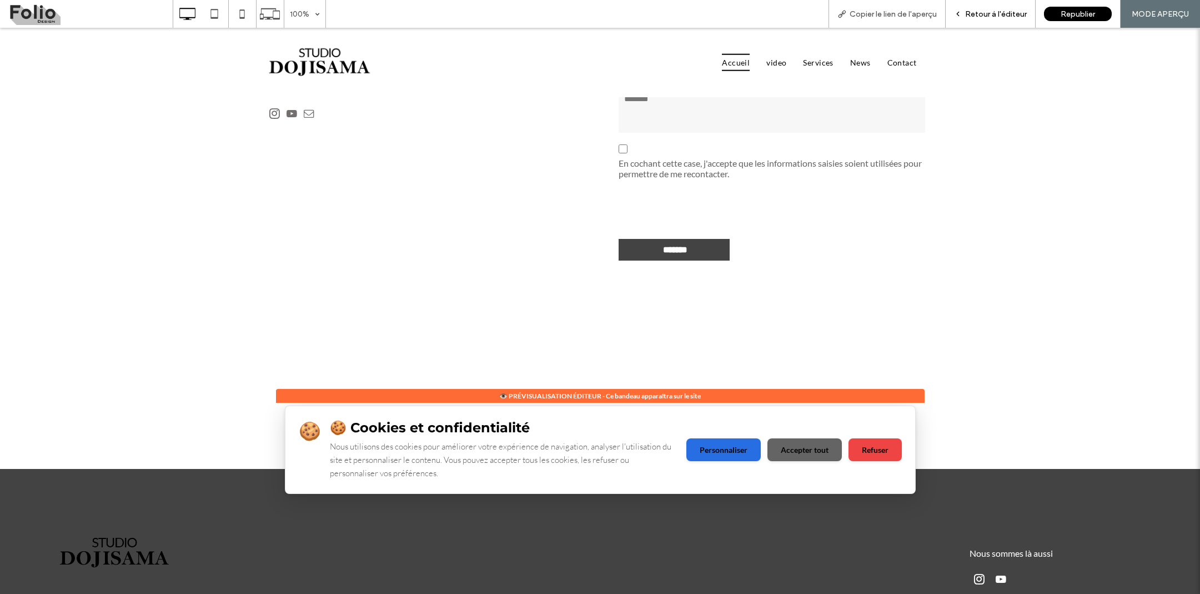
click at [974, 13] on span "Retour à l'éditeur" at bounding box center [996, 13] width 62 height 9
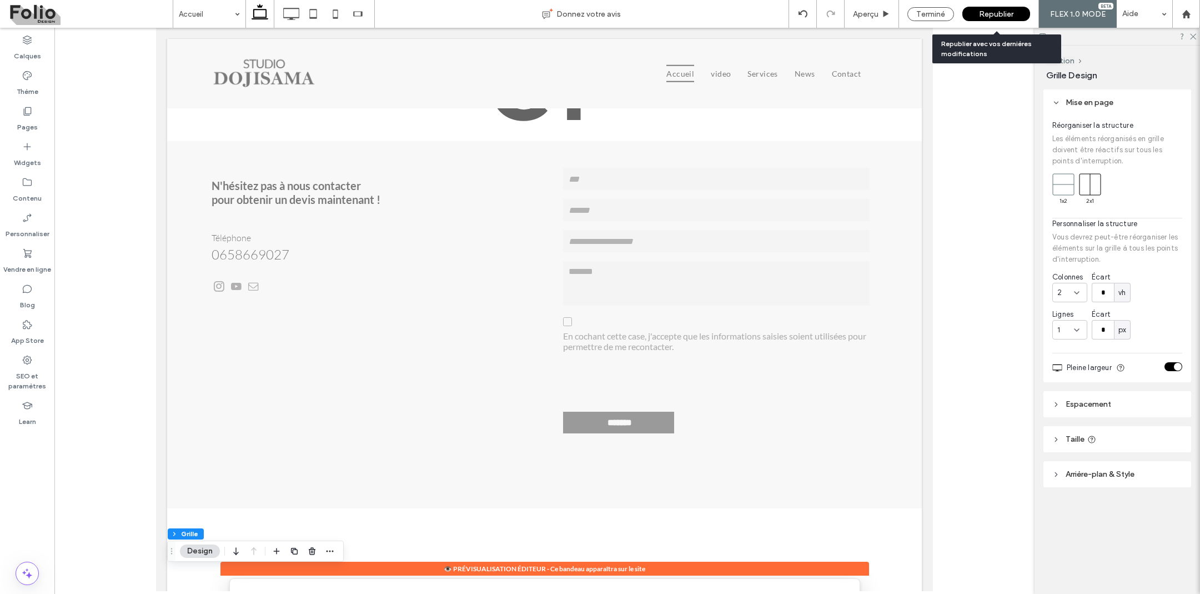
click at [1005, 14] on span "Republier" at bounding box center [996, 13] width 34 height 9
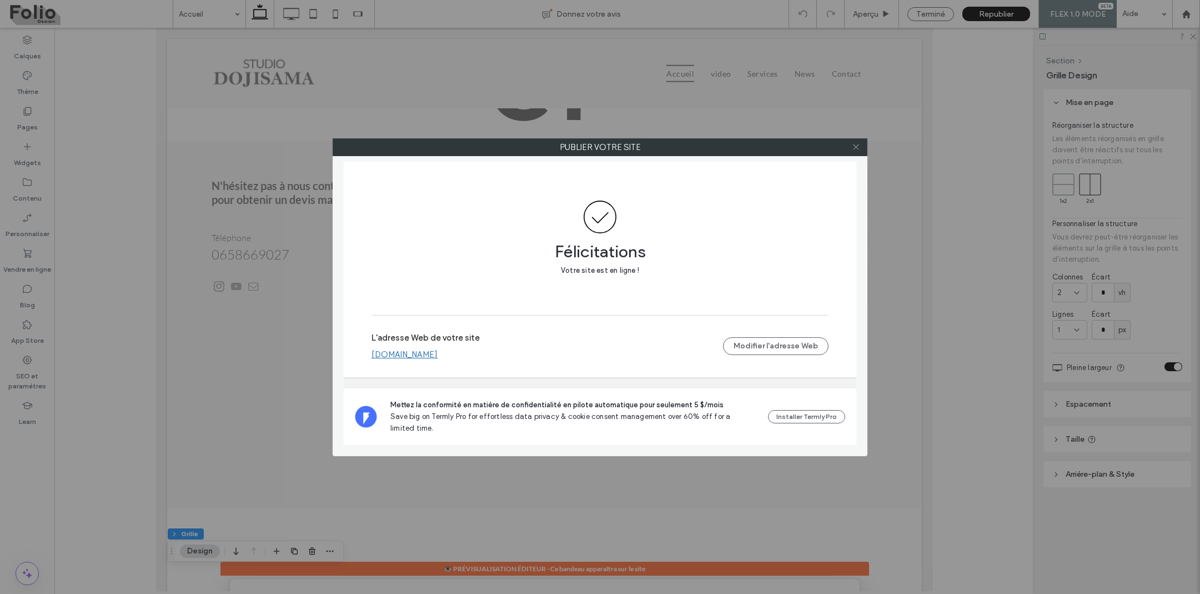
click at [856, 146] on icon at bounding box center [856, 147] width 8 height 8
